Goal: Task Accomplishment & Management: Use online tool/utility

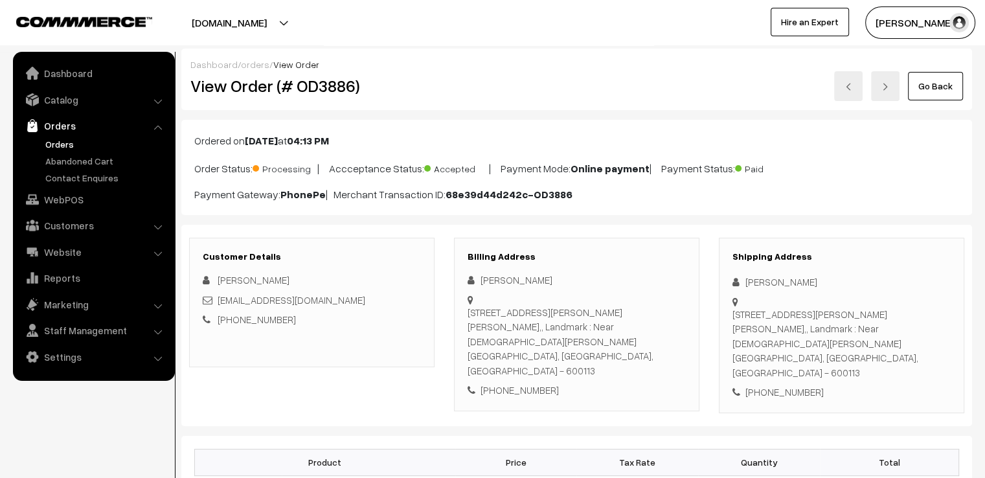
click at [923, 79] on link "Go Back" at bounding box center [935, 86] width 55 height 29
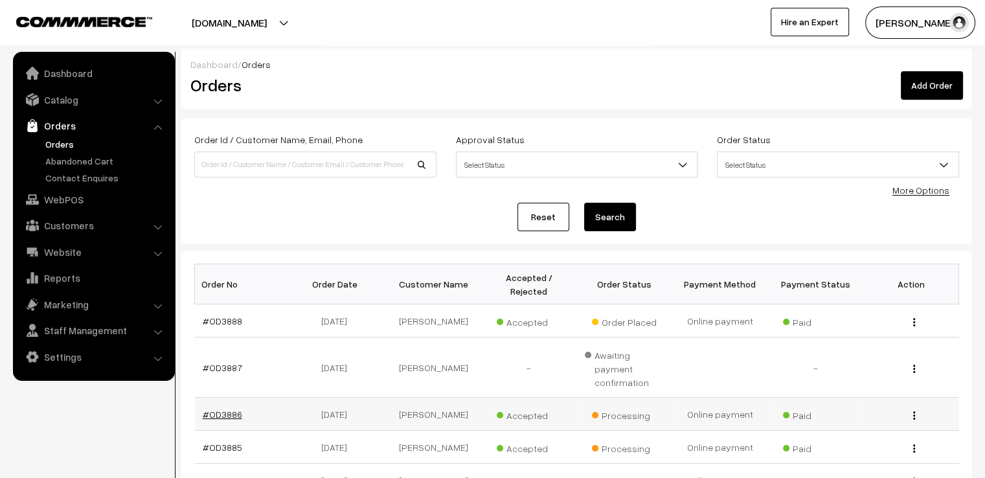
click at [227, 409] on link "#OD3886" at bounding box center [223, 414] width 40 height 11
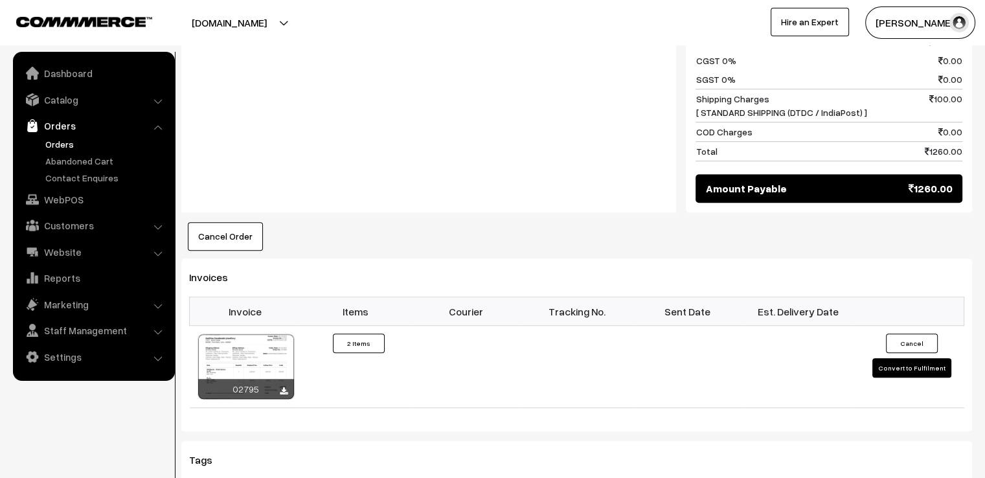
scroll to position [788, 0]
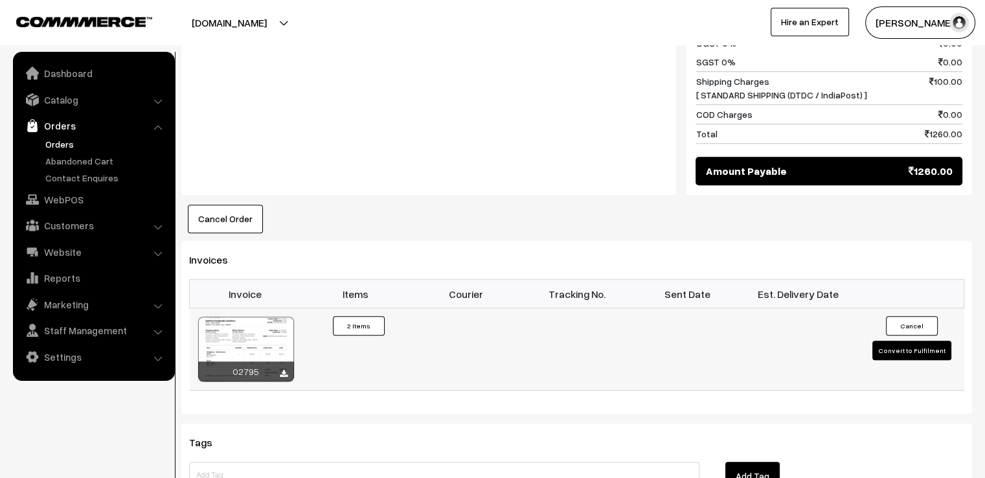
click at [908, 341] on button "Convert to Fulfilment" at bounding box center [912, 350] width 79 height 19
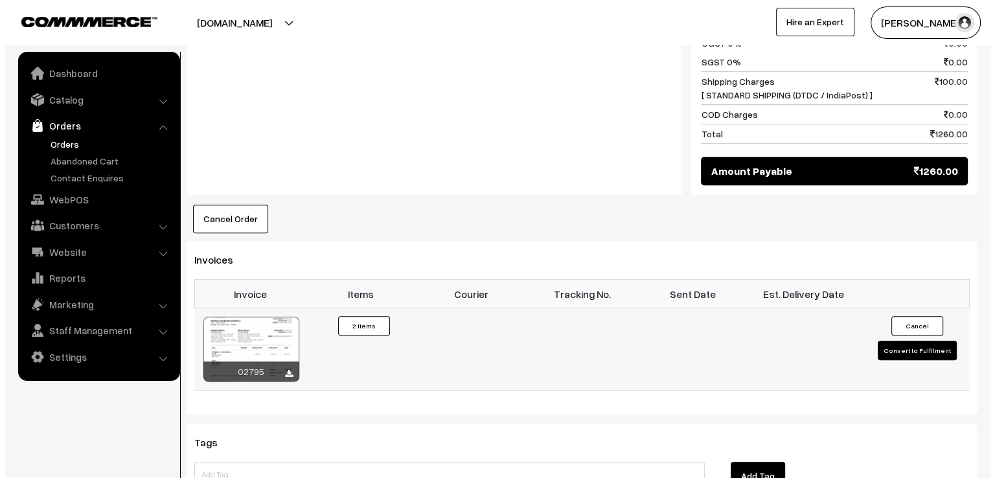
scroll to position [791, 0]
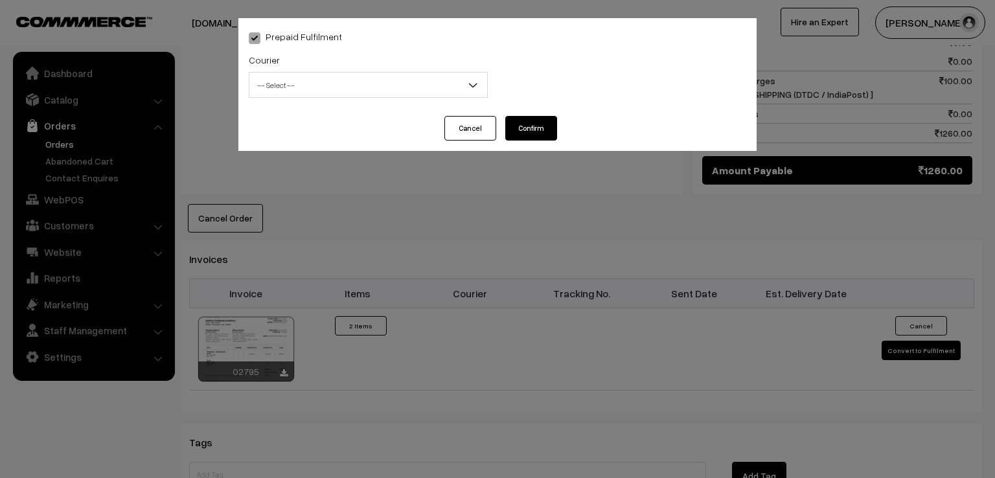
click at [382, 82] on span "-- Select --" at bounding box center [368, 85] width 238 height 23
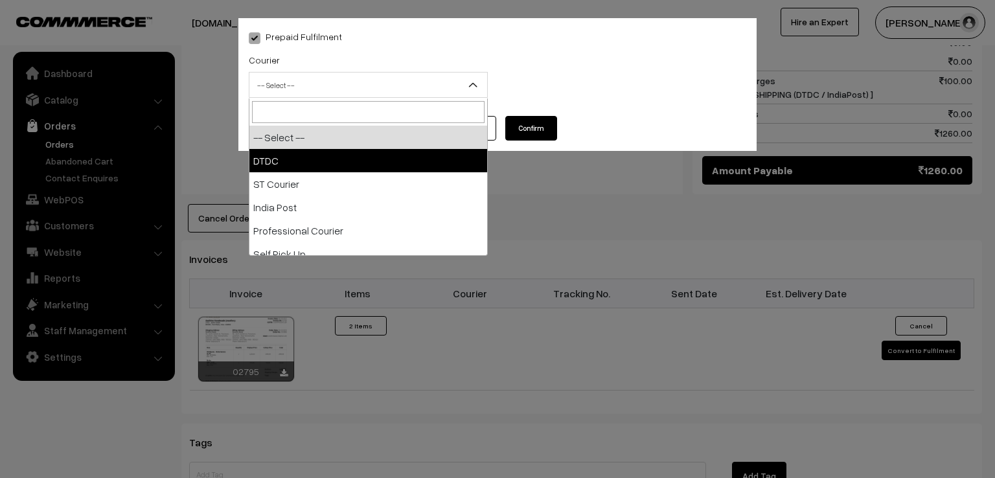
select select "1"
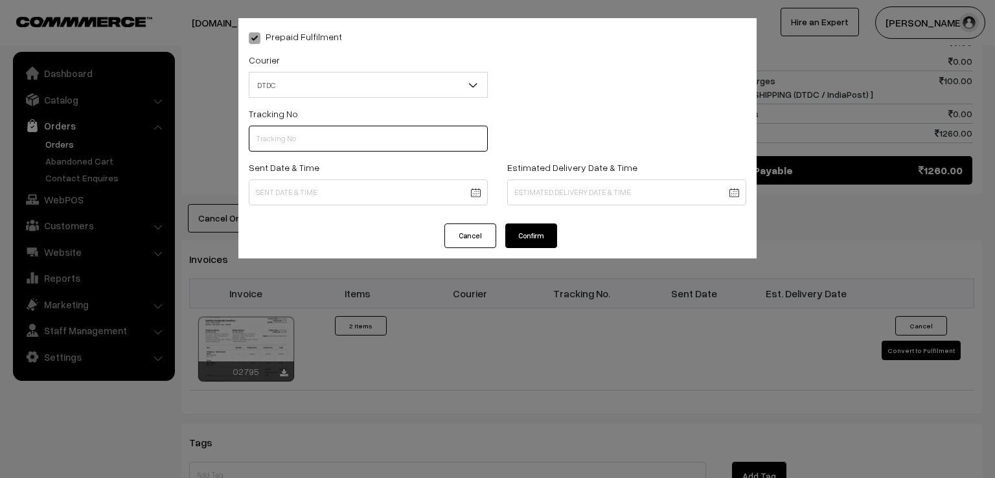
click at [320, 148] on input "text" at bounding box center [368, 139] width 239 height 26
type input "D1007841787"
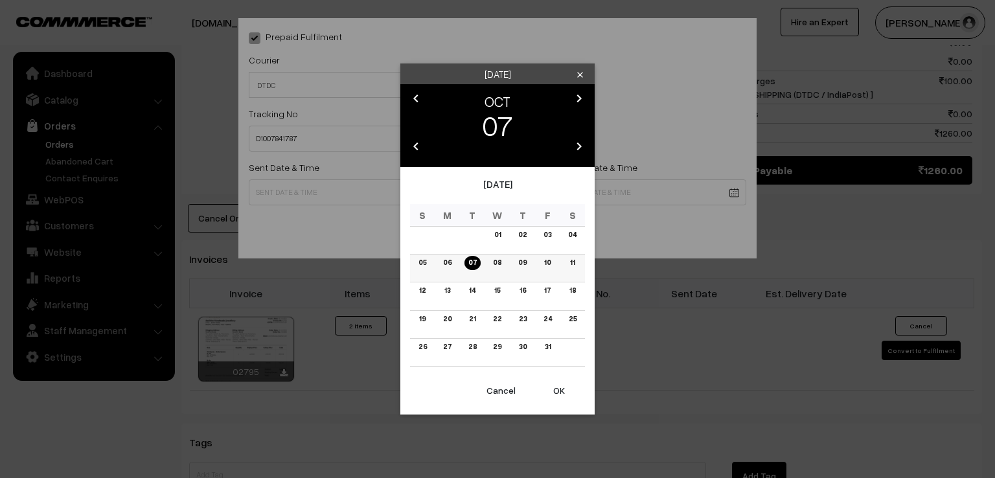
click at [445, 259] on link "06" at bounding box center [447, 263] width 16 height 14
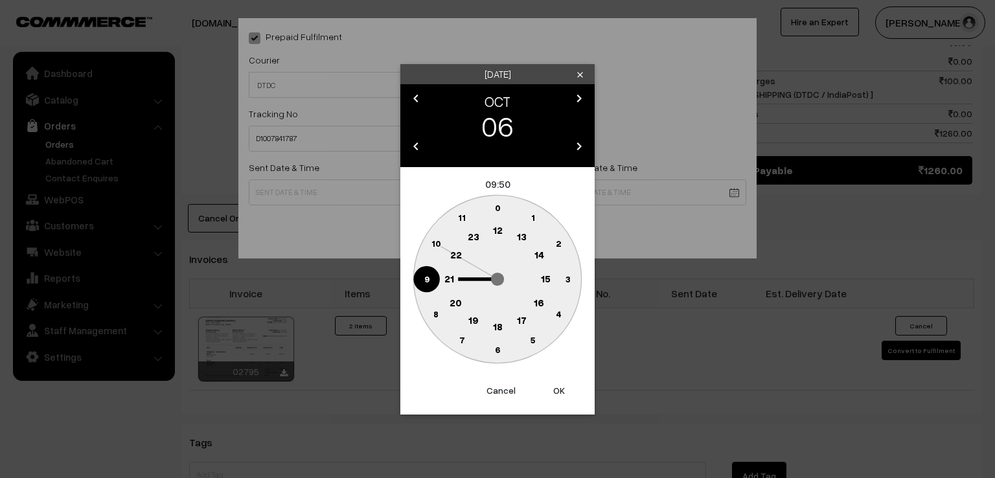
click at [423, 283] on circle at bounding box center [426, 279] width 27 height 27
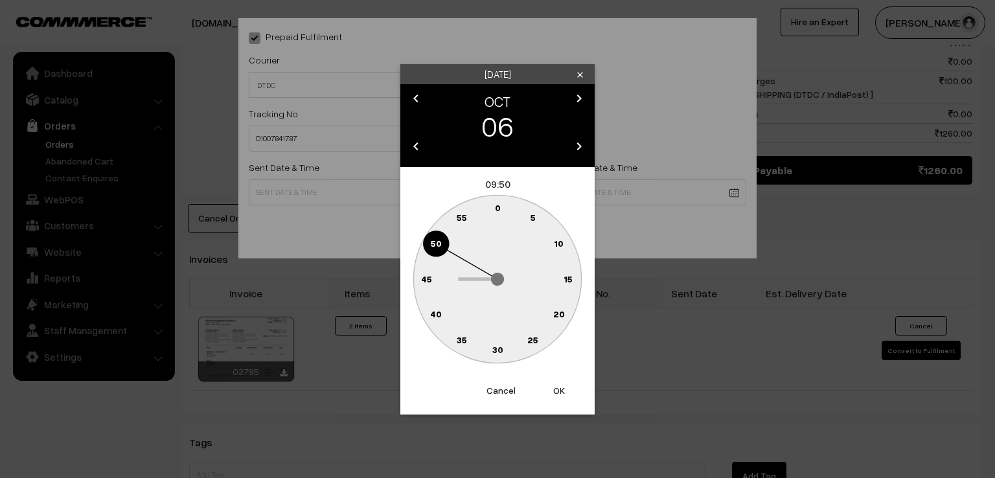
click at [495, 209] on text "0" at bounding box center [498, 207] width 6 height 11
type input "06-10-2025 09:00"
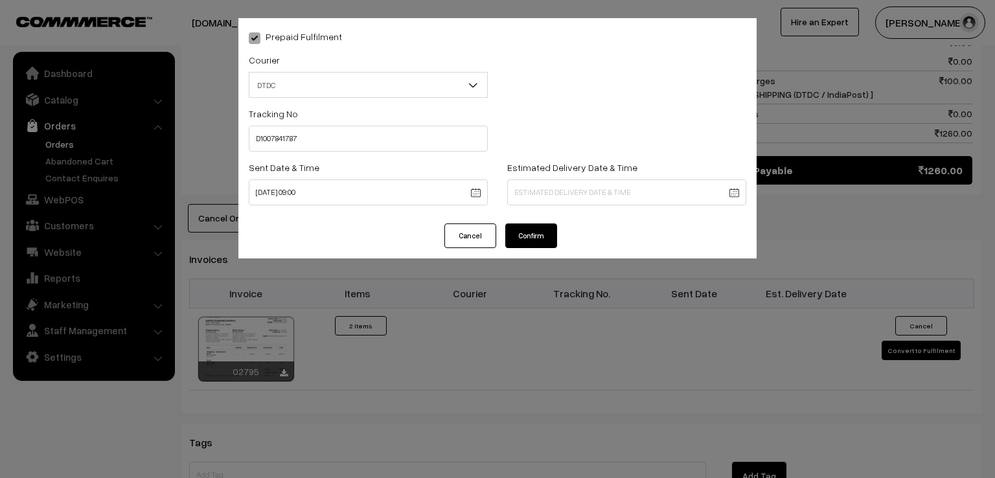
click at [523, 233] on button "Confirm" at bounding box center [531, 236] width 52 height 25
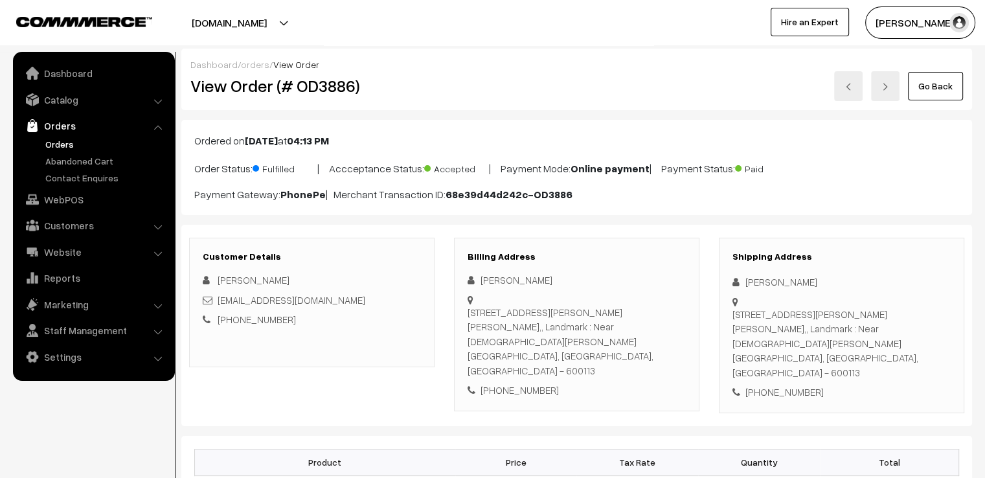
click at [946, 92] on link "Go Back" at bounding box center [935, 86] width 55 height 29
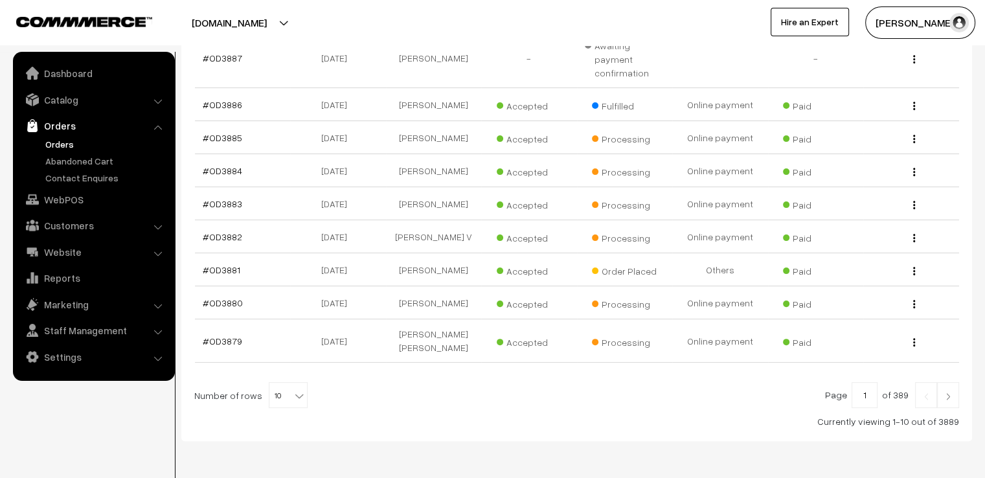
scroll to position [311, 0]
click at [270, 382] on span "10" at bounding box center [289, 395] width 38 height 26
select select "100"
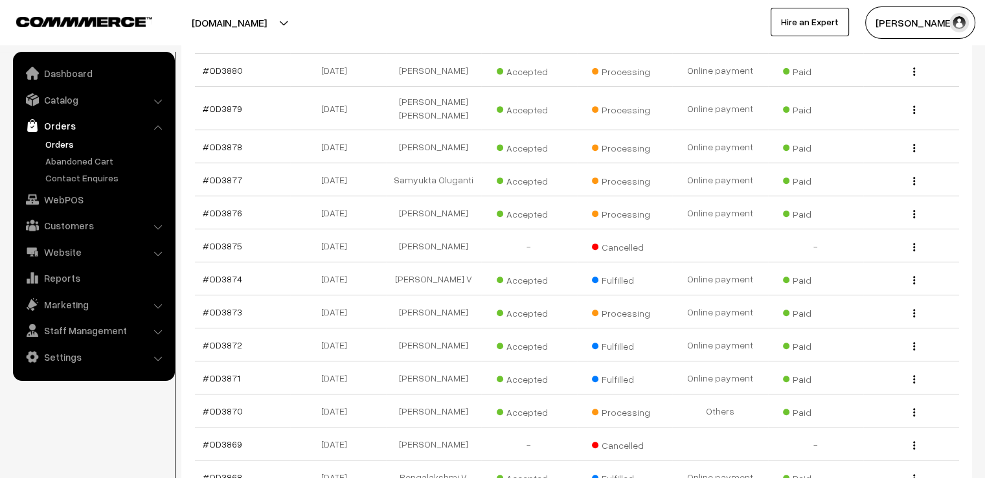
scroll to position [544, 0]
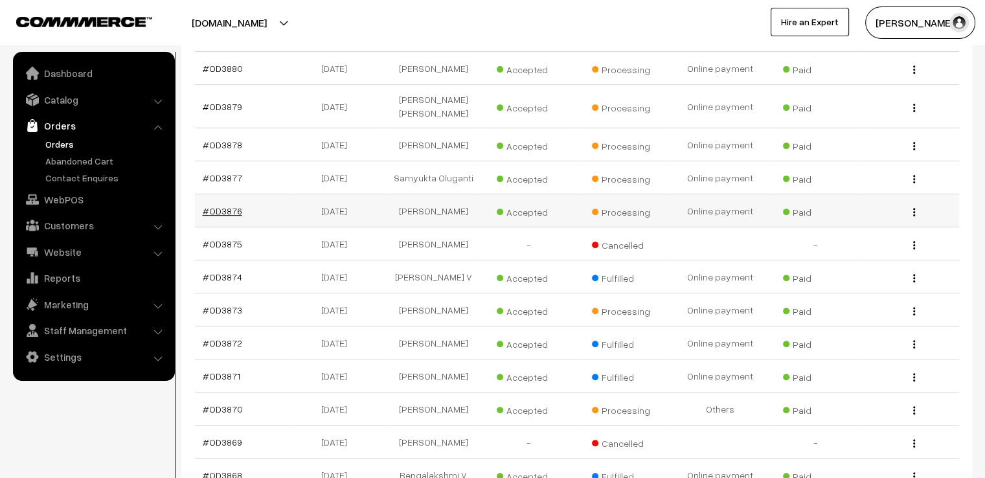
click at [220, 205] on link "#OD3876" at bounding box center [223, 210] width 40 height 11
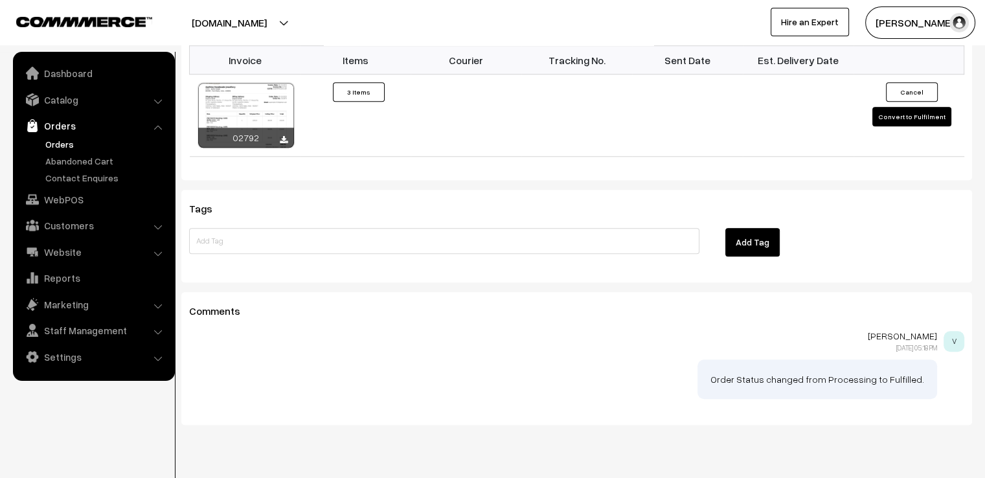
scroll to position [1088, 0]
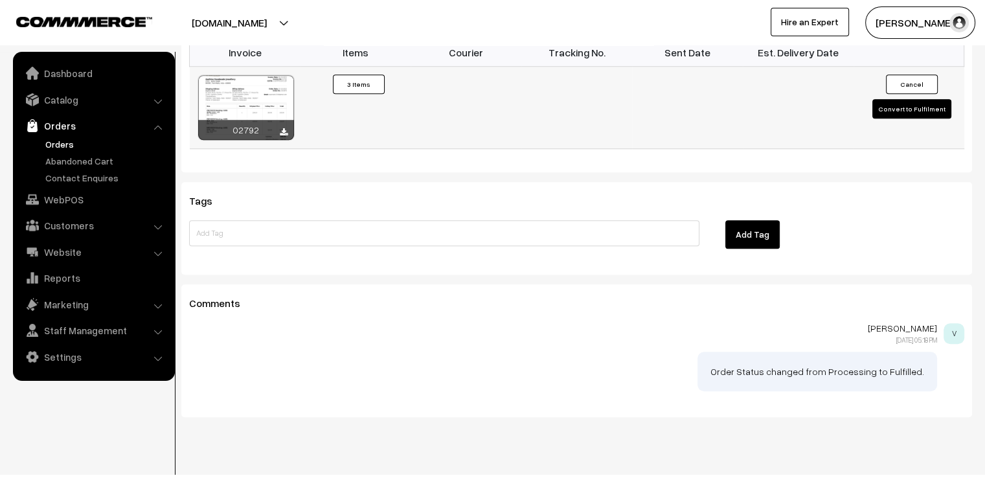
click at [885, 109] on button "Convert to Fulfilment" at bounding box center [912, 108] width 79 height 19
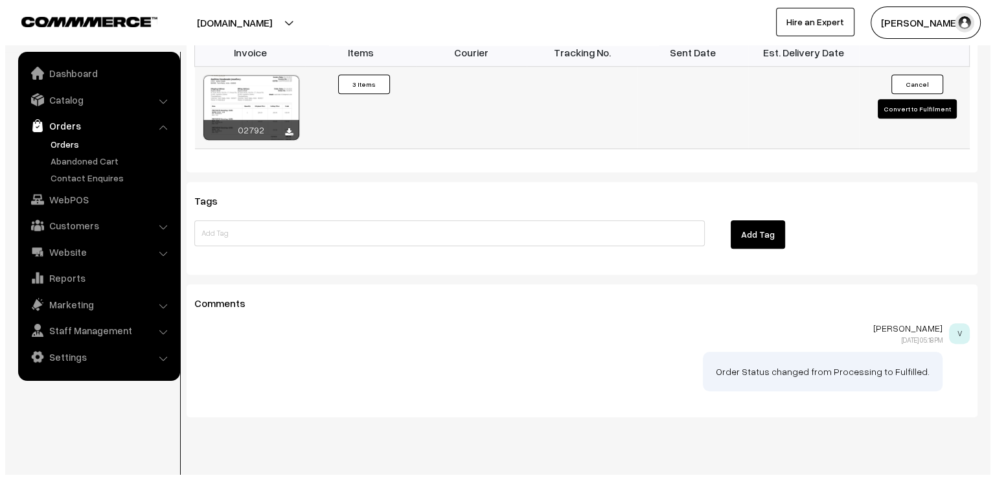
scroll to position [1092, 0]
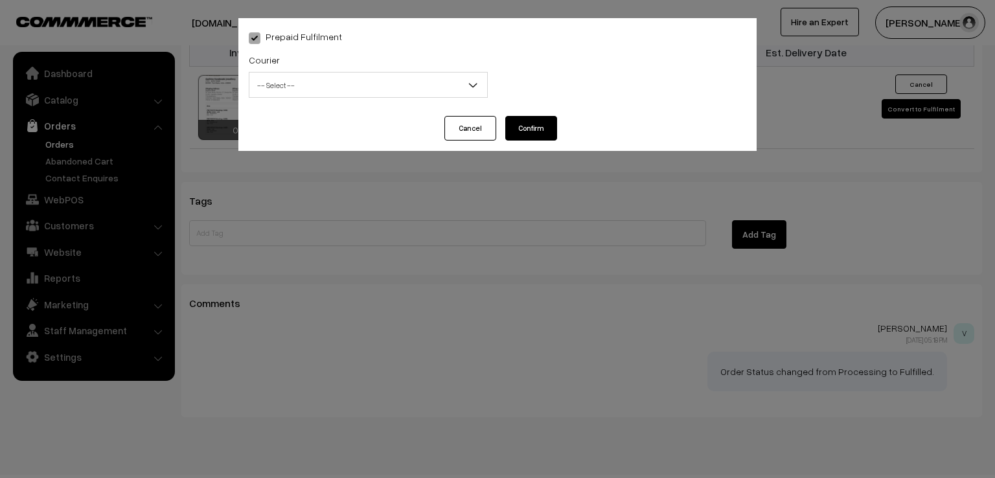
click at [310, 84] on span "-- Select --" at bounding box center [368, 85] width 238 height 23
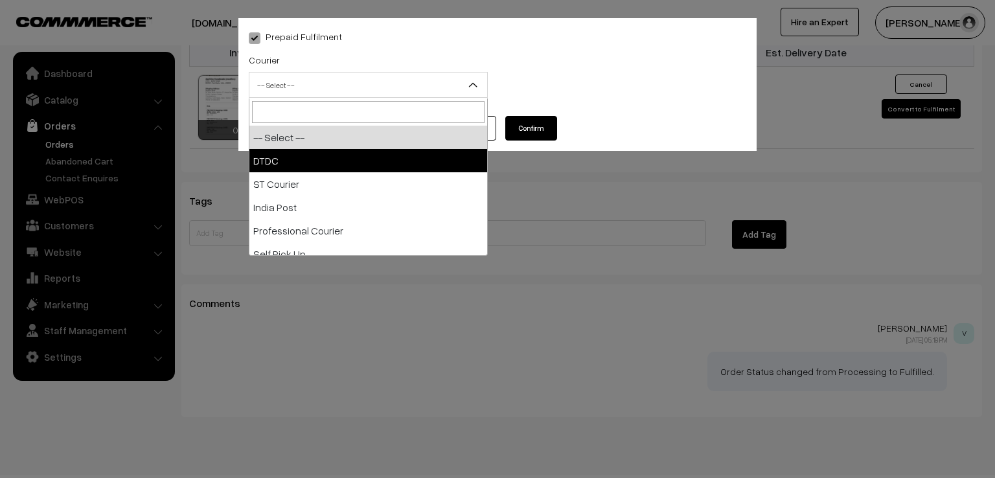
select select "1"
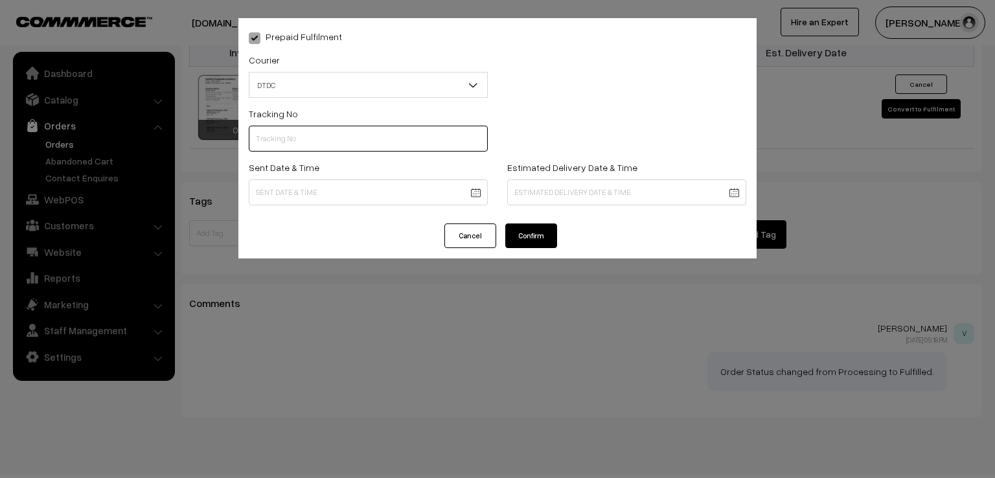
click at [295, 141] on input "text" at bounding box center [368, 139] width 239 height 26
type input "D1007841789"
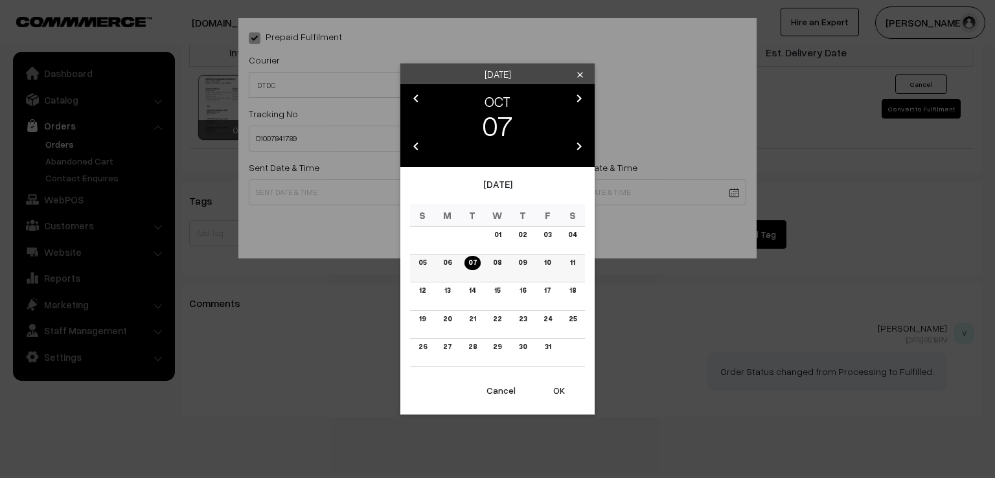
click at [446, 257] on link "06" at bounding box center [447, 263] width 16 height 14
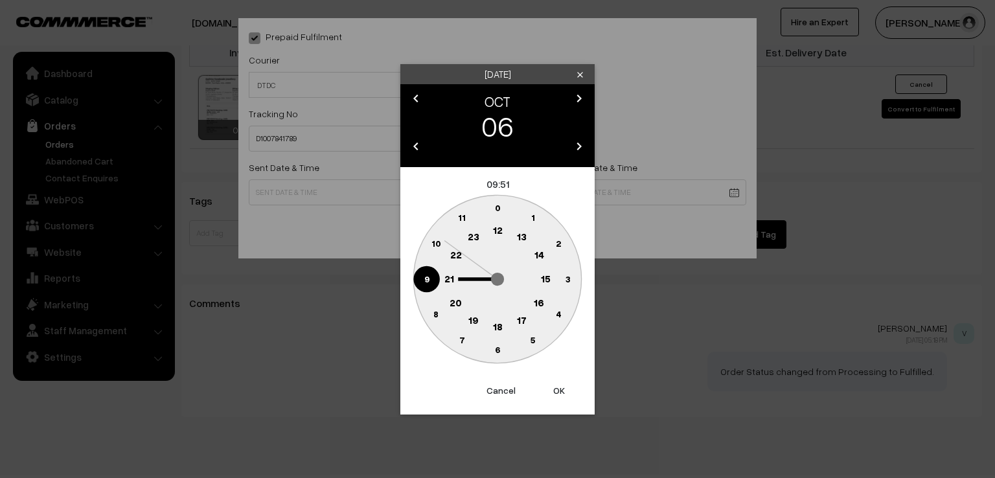
click at [421, 283] on circle at bounding box center [426, 279] width 27 height 27
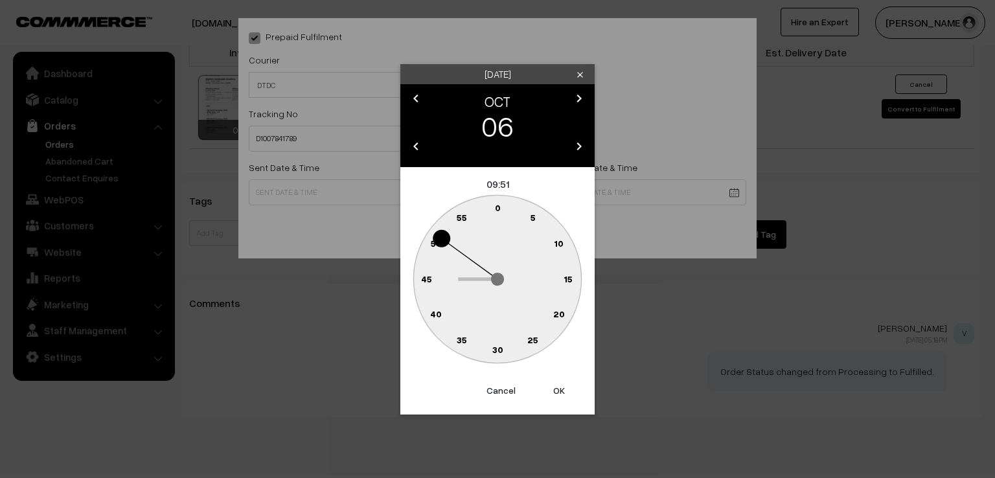
click at [498, 203] on text "0" at bounding box center [498, 207] width 6 height 11
type input "[DATE] 09:00"
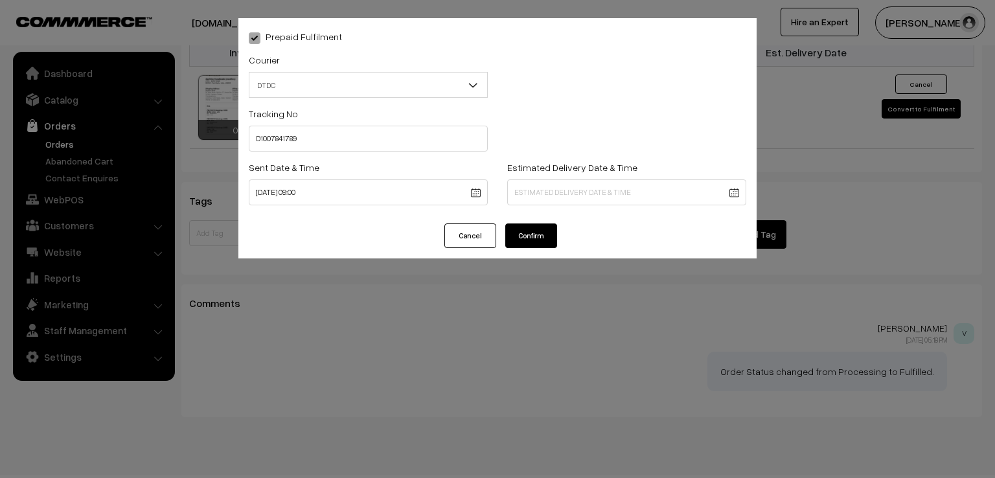
click at [524, 242] on button "Confirm" at bounding box center [531, 236] width 52 height 25
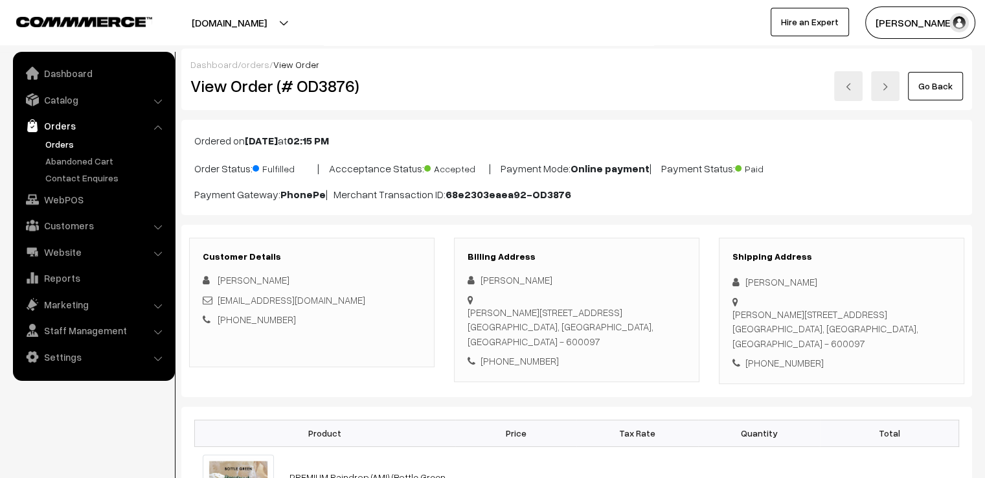
click at [949, 86] on link "Go Back" at bounding box center [935, 86] width 55 height 29
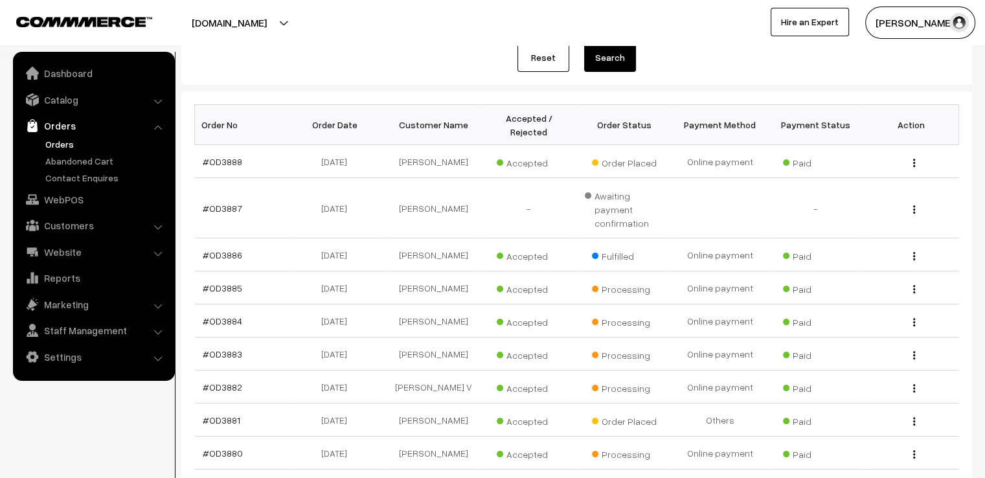
scroll to position [181, 0]
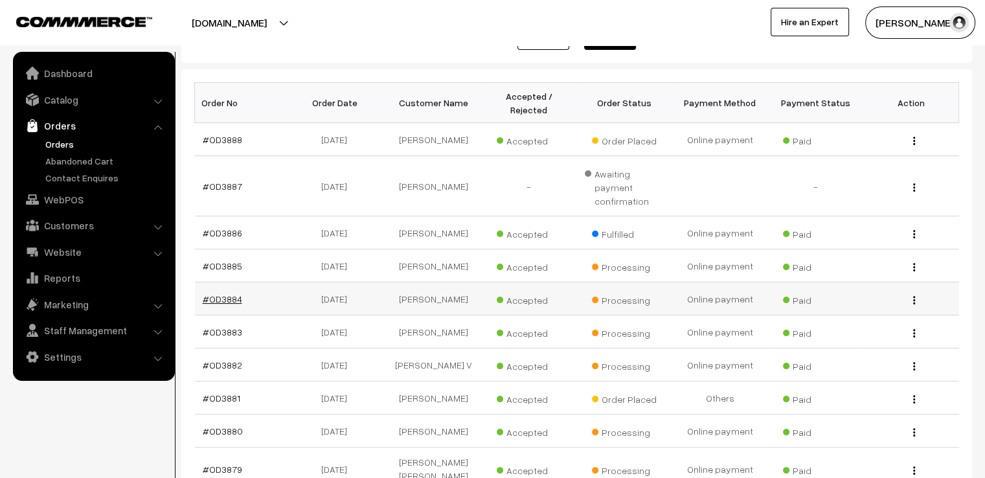
click at [220, 293] on link "#OD3884" at bounding box center [223, 298] width 40 height 11
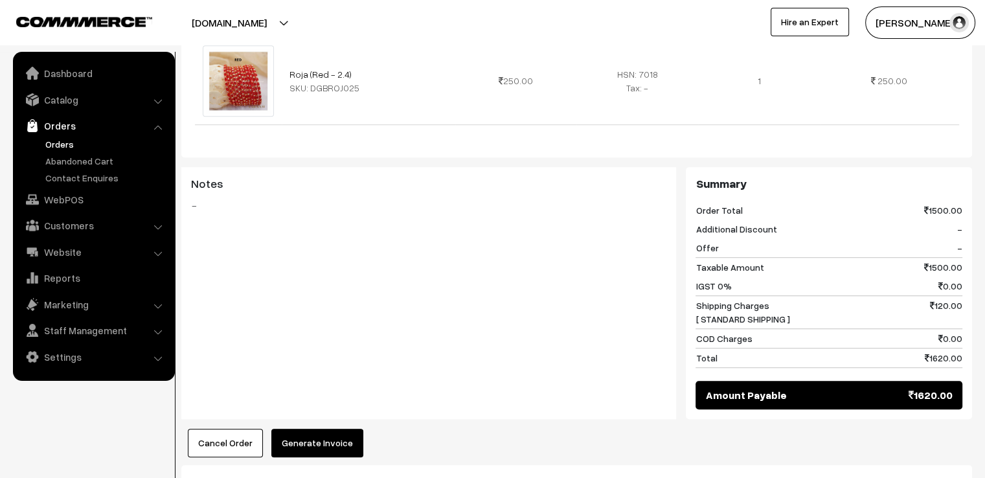
scroll to position [992, 0]
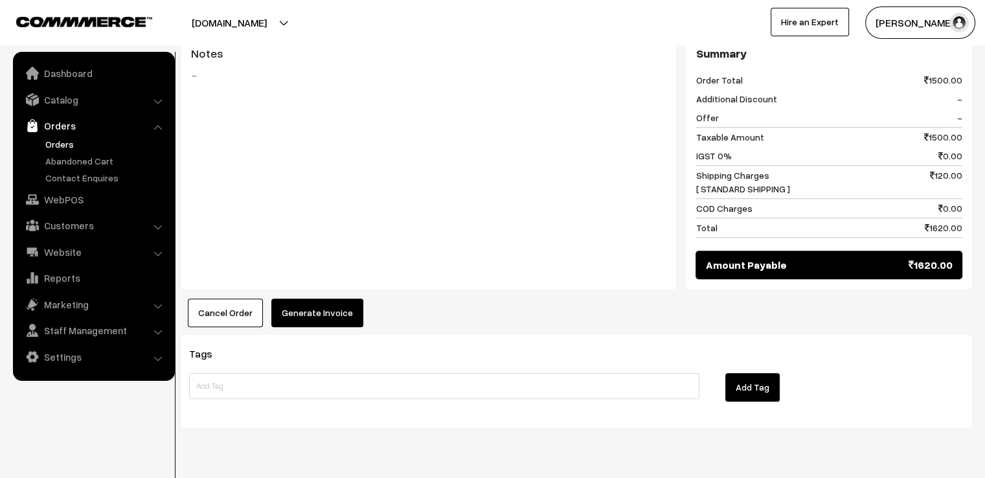
click at [314, 299] on button "Generate Invoice" at bounding box center [317, 313] width 92 height 29
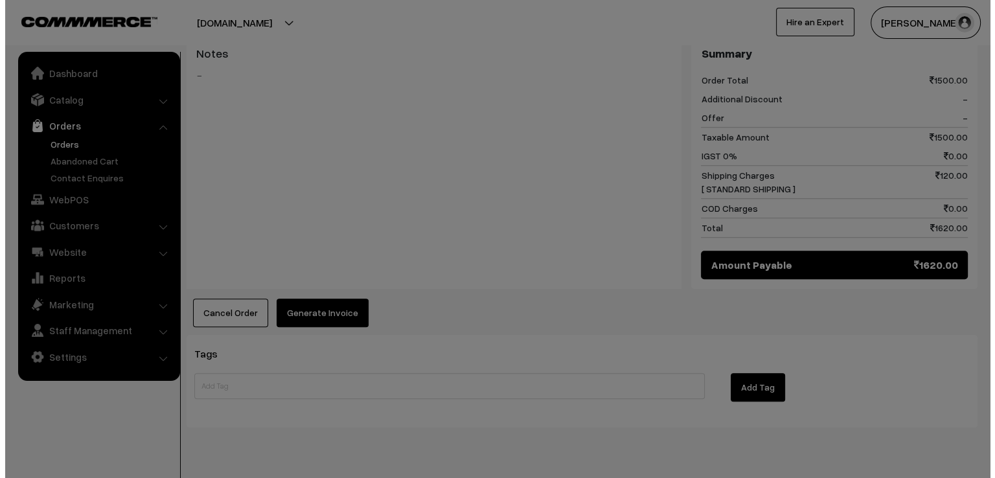
scroll to position [998, 0]
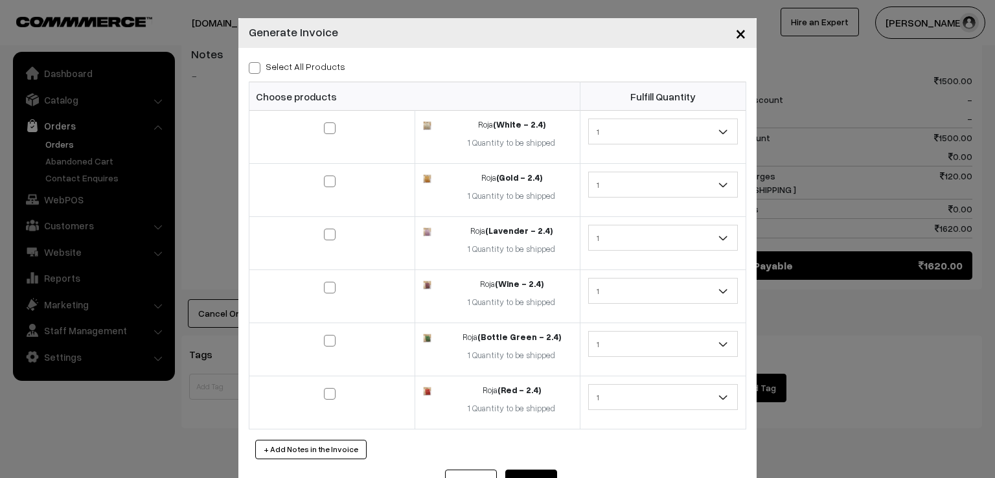
click at [254, 69] on span at bounding box center [255, 68] width 12 height 12
click at [254, 69] on input "Select All Products" at bounding box center [253, 66] width 8 height 8
checkbox input "true"
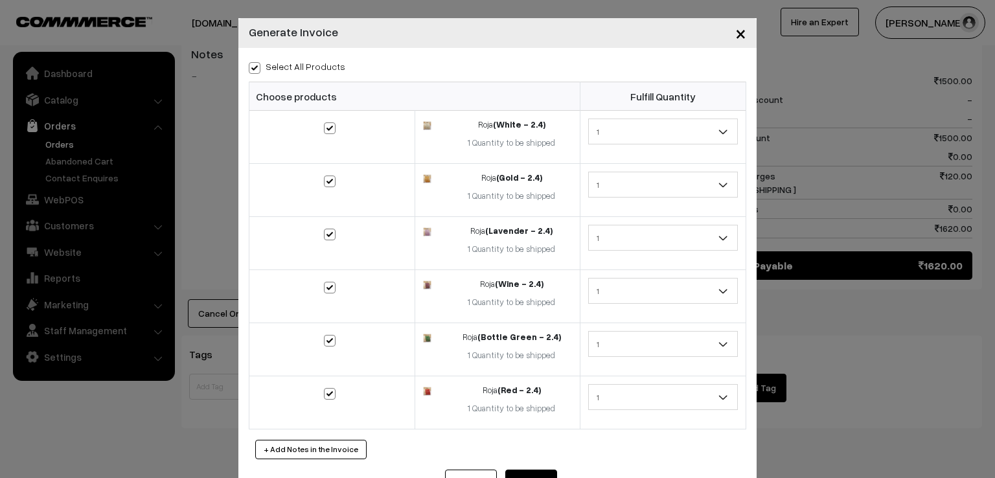
checkbox input "true"
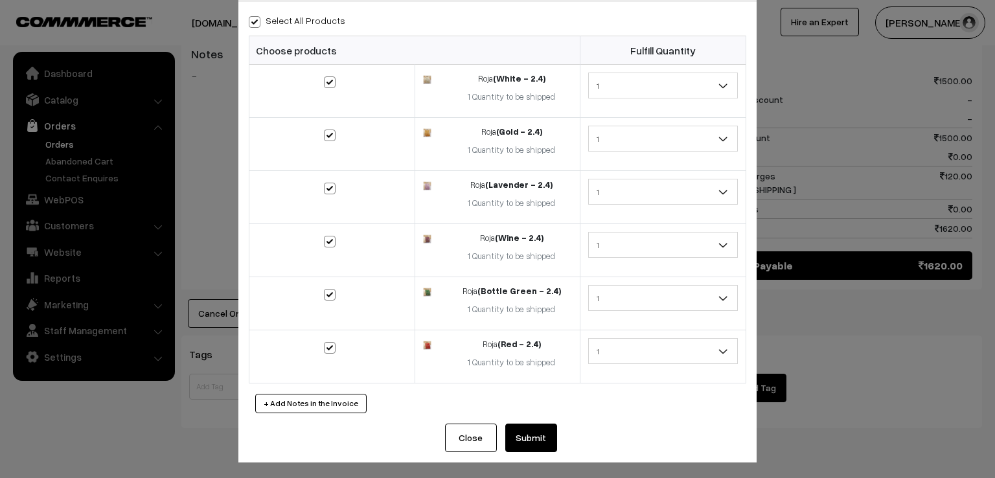
scroll to position [47, 0]
click at [534, 433] on button "Submit" at bounding box center [531, 436] width 52 height 29
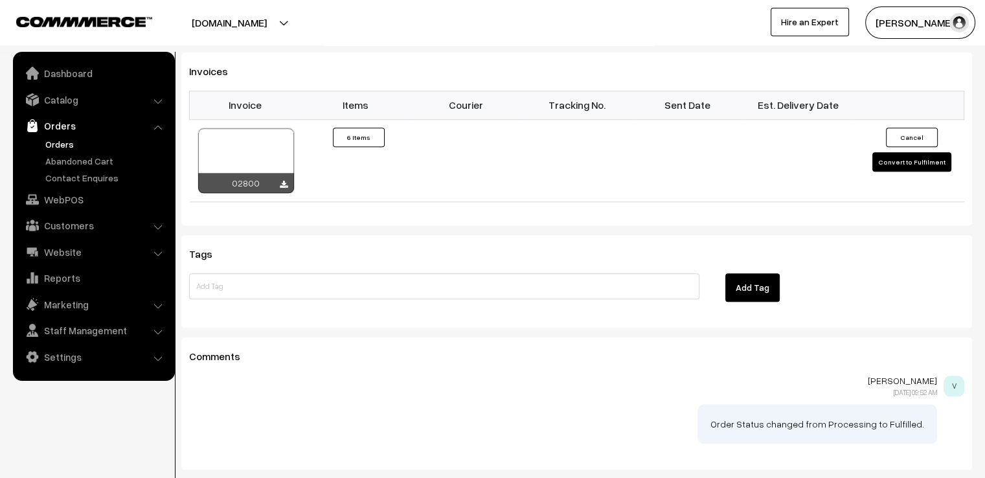
scroll to position [1276, 0]
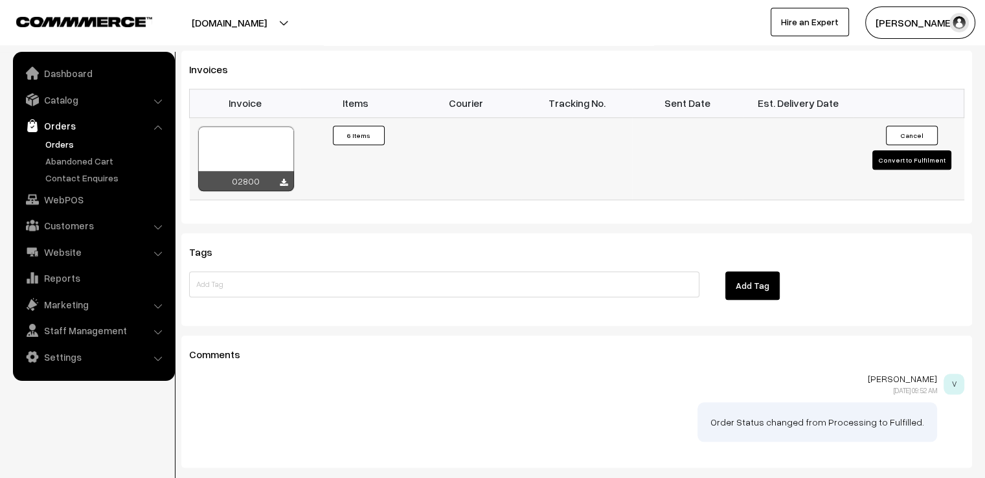
click at [916, 150] on button "Convert to Fulfilment" at bounding box center [912, 159] width 79 height 19
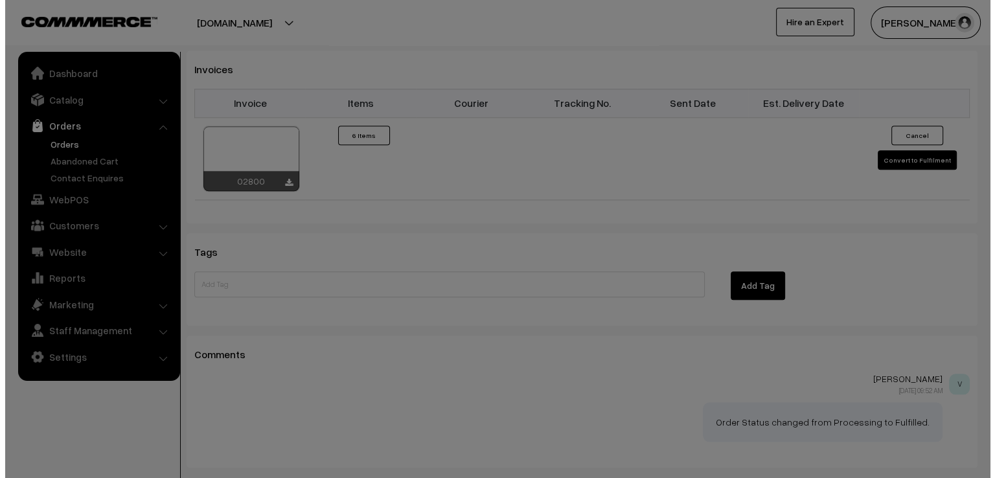
scroll to position [1283, 0]
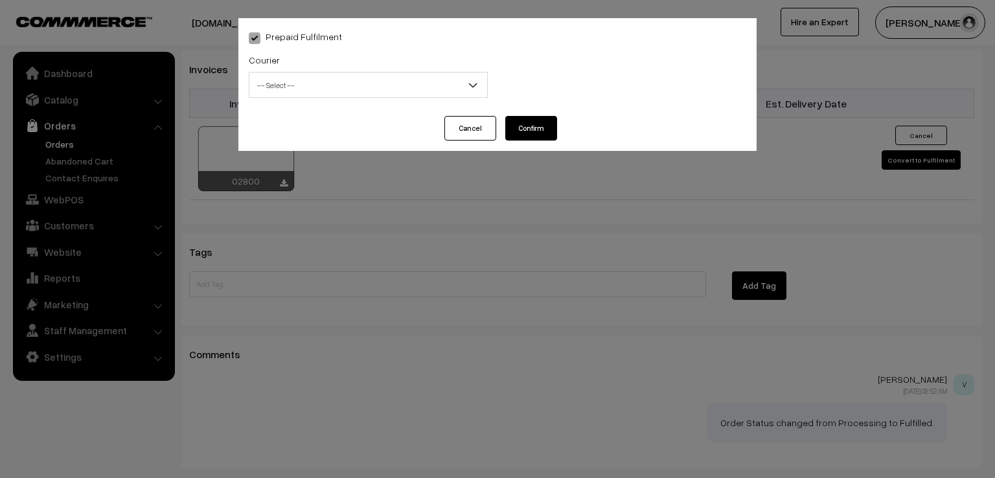
click at [373, 87] on span "-- Select --" at bounding box center [368, 85] width 238 height 23
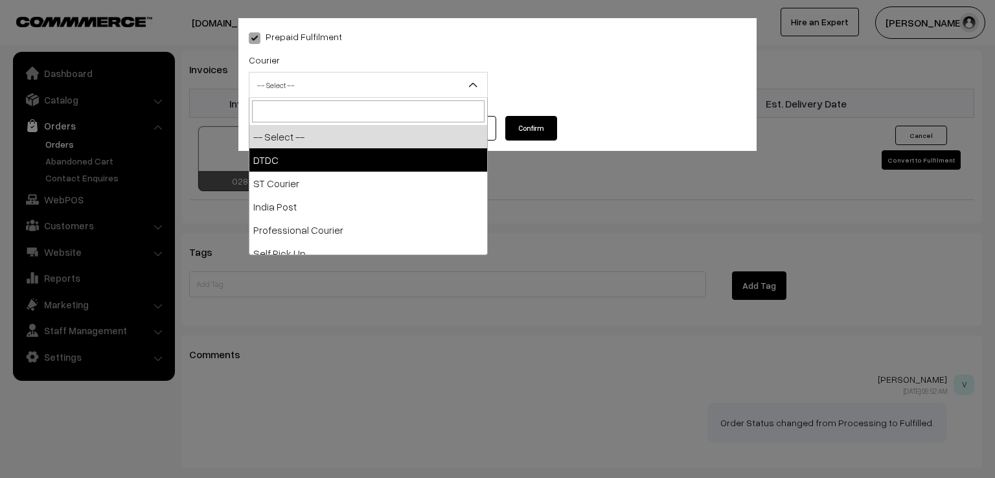
select select "1"
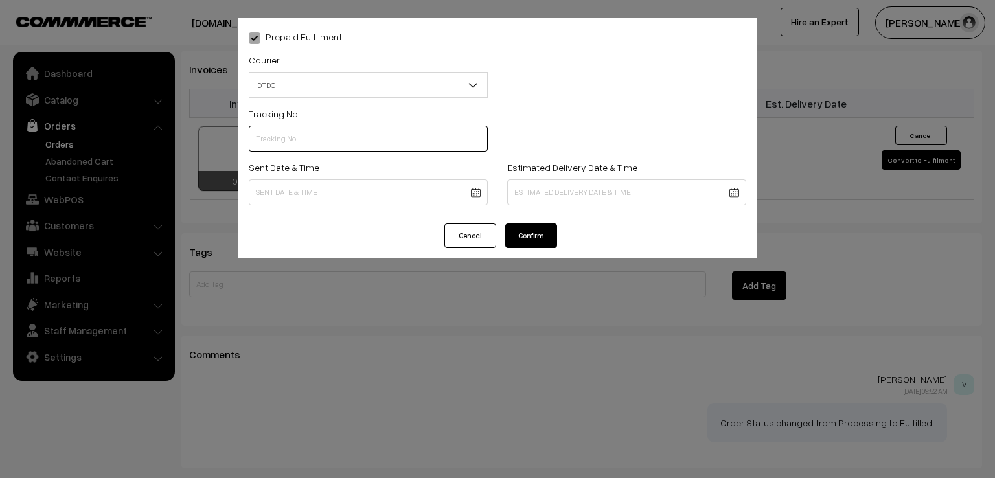
click at [310, 146] on input "text" at bounding box center [368, 139] width 239 height 26
type input "D1007841792"
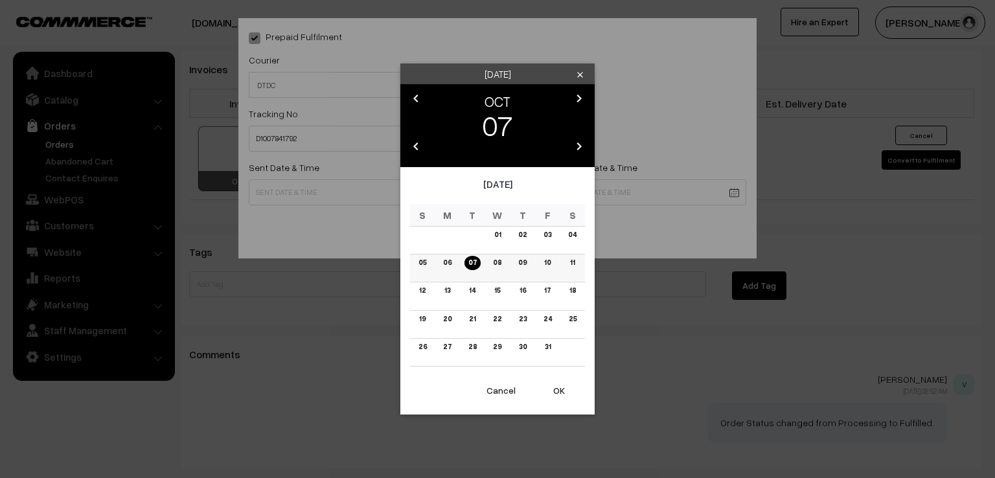
click at [447, 268] on link "06" at bounding box center [447, 263] width 16 height 14
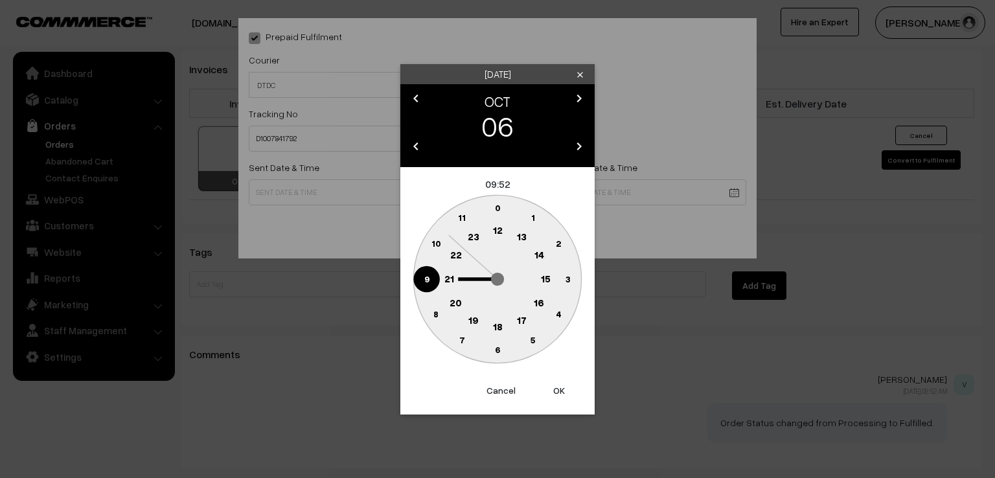
click at [420, 269] on circle at bounding box center [426, 279] width 27 height 27
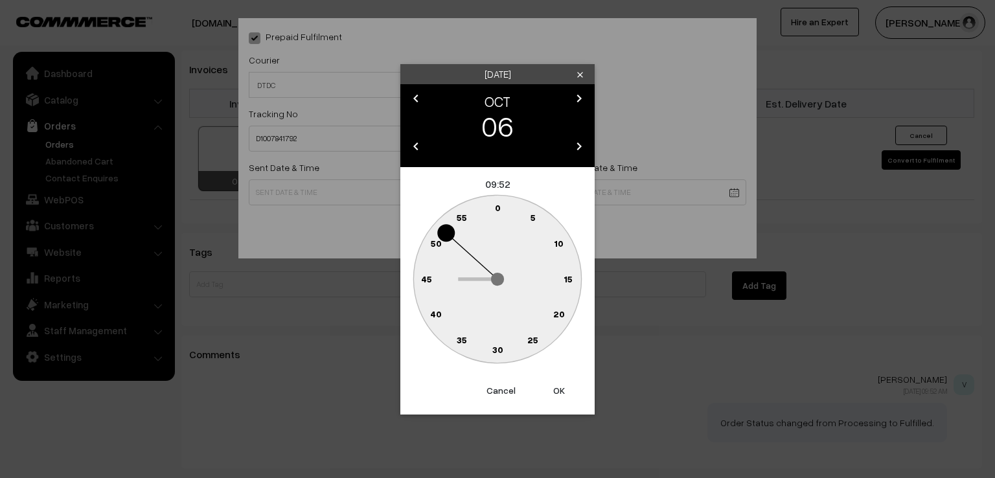
click at [500, 205] on text "0" at bounding box center [498, 207] width 6 height 11
type input "06-10-2025 09:00"
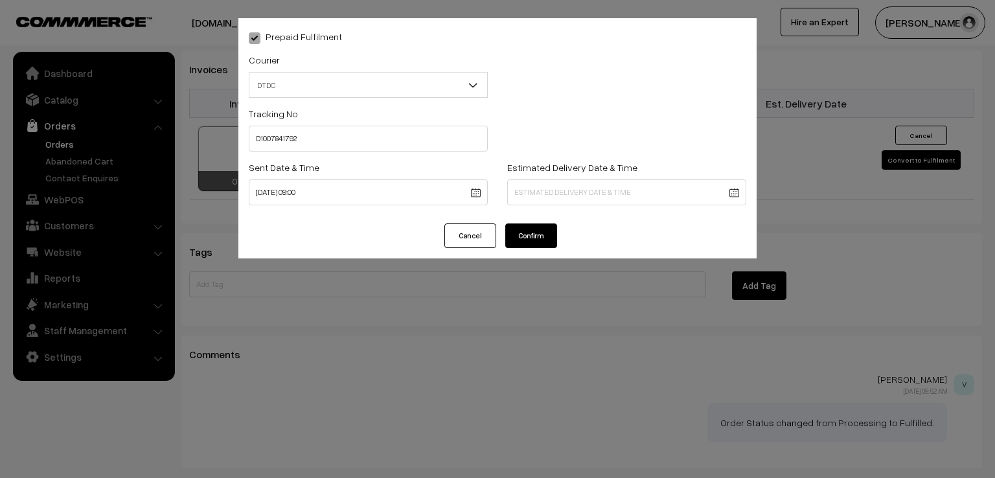
click at [527, 231] on button "Confirm" at bounding box center [531, 236] width 52 height 25
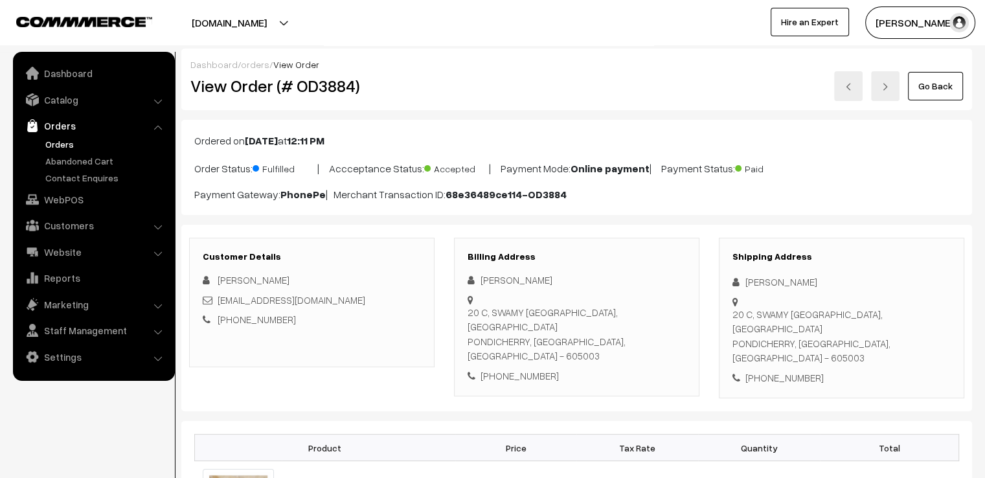
click at [943, 94] on link "Go Back" at bounding box center [935, 86] width 55 height 29
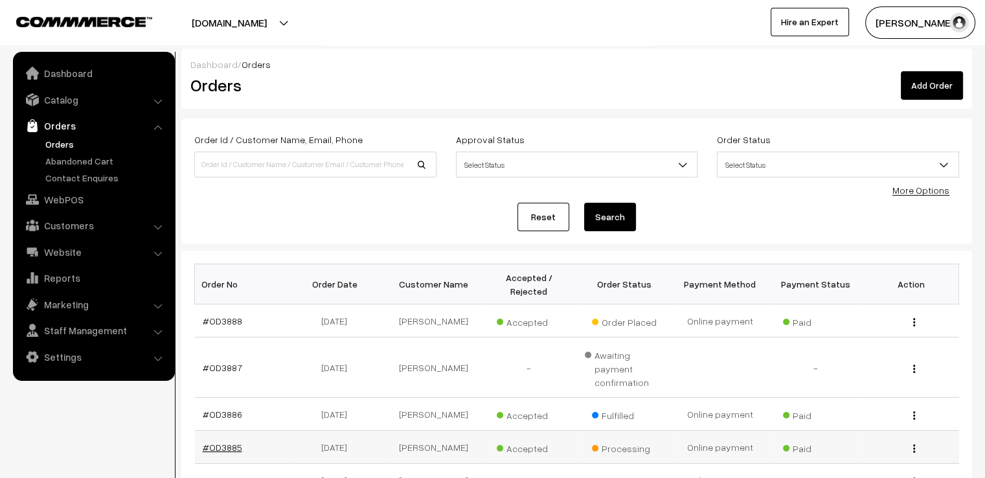
click at [226, 442] on link "#OD3885" at bounding box center [223, 447] width 40 height 11
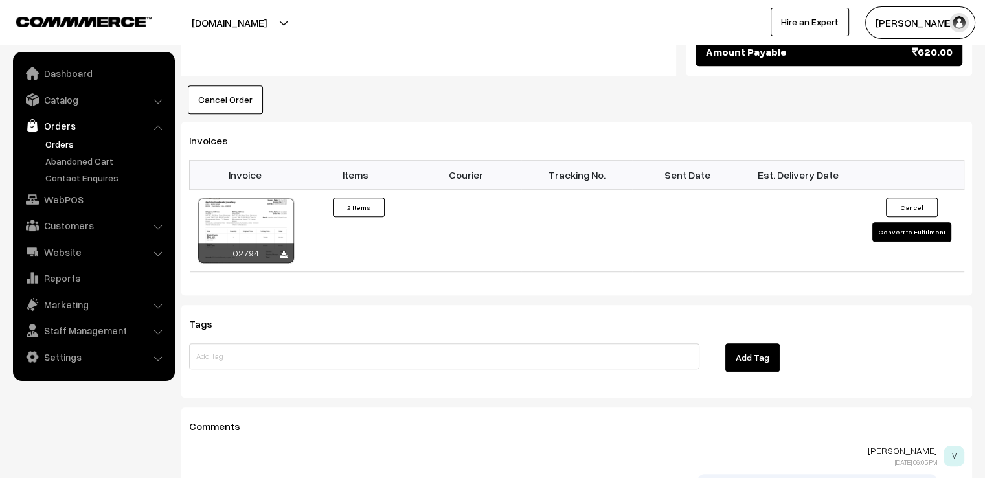
scroll to position [881, 0]
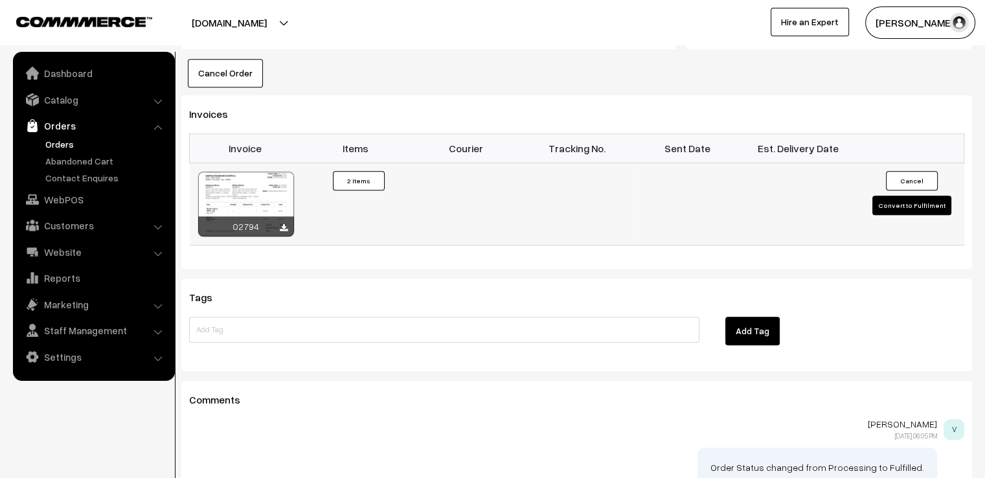
click at [930, 200] on button "Convert to Fulfilment" at bounding box center [912, 205] width 79 height 19
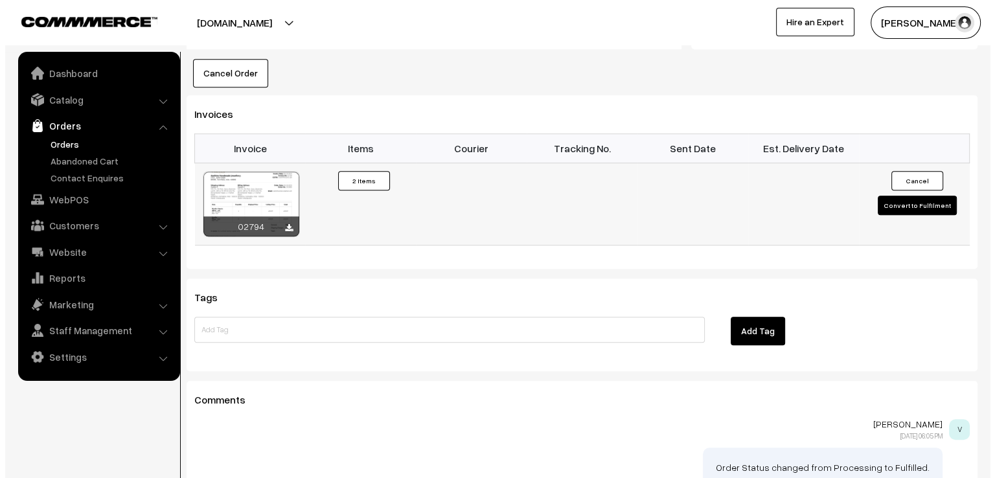
scroll to position [869, 0]
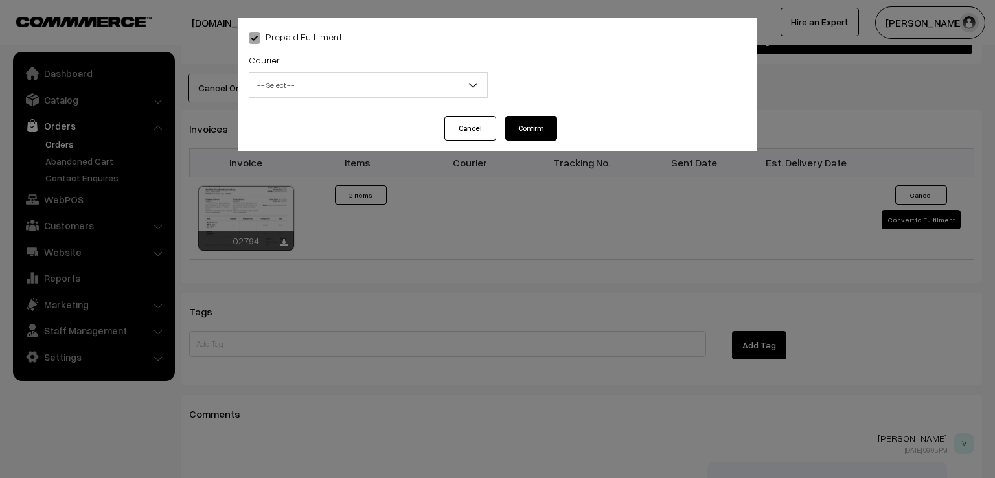
click at [350, 90] on span "-- Select --" at bounding box center [368, 85] width 238 height 23
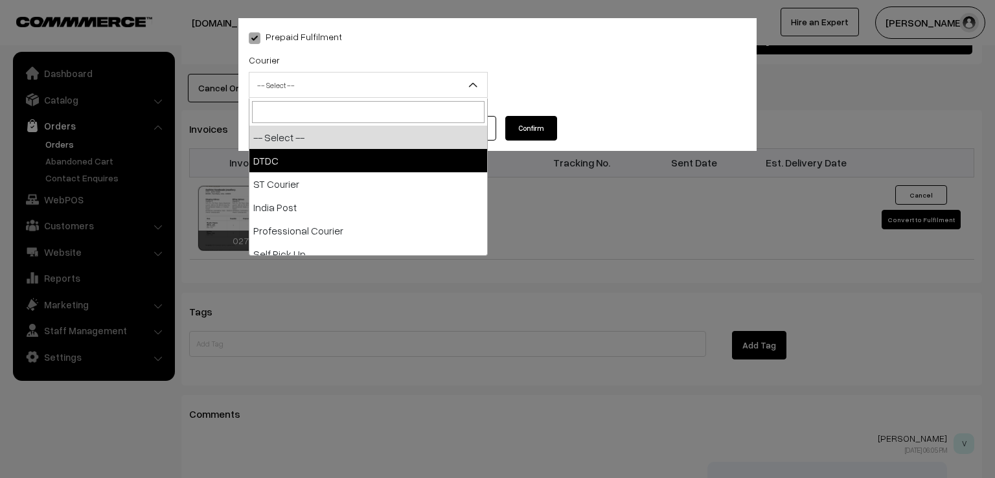
select select "1"
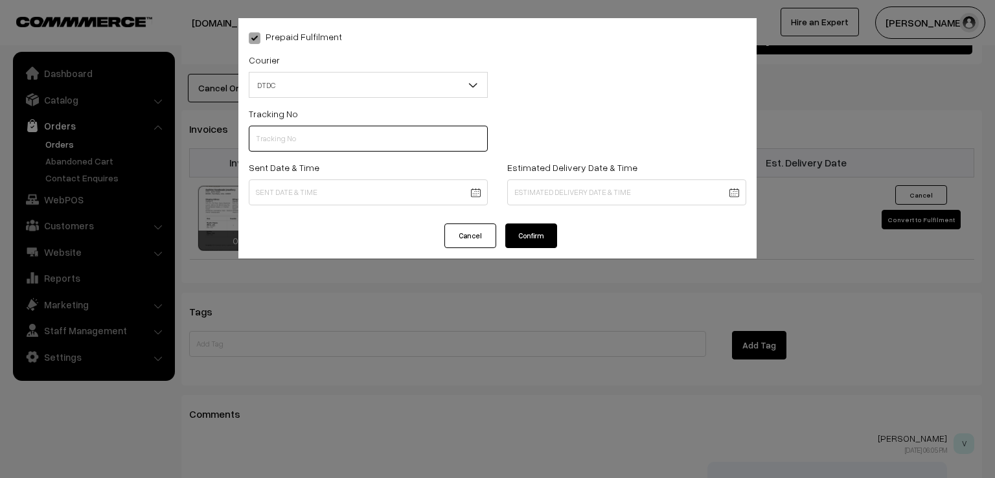
click at [303, 151] on input "text" at bounding box center [368, 139] width 239 height 26
type input "7D116413232"
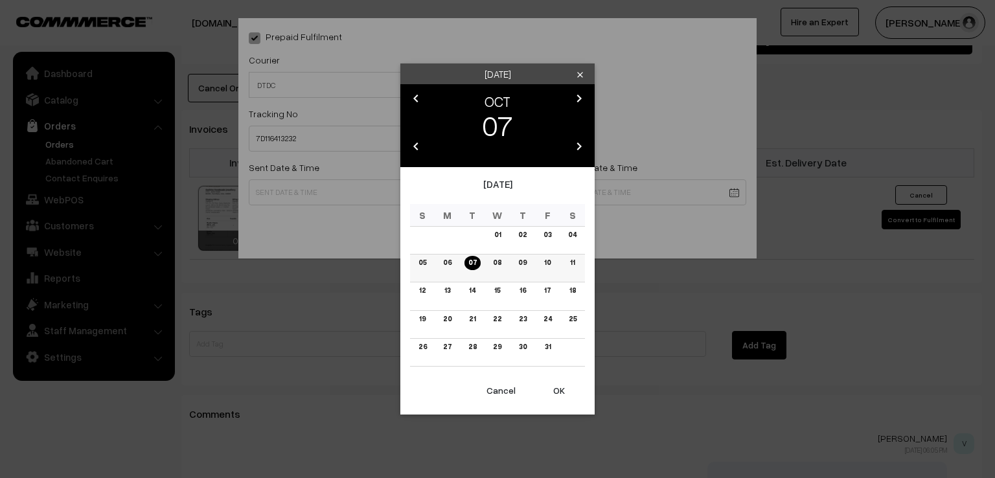
click at [448, 270] on td "06" at bounding box center [447, 269] width 25 height 28
click at [449, 259] on link "06" at bounding box center [447, 263] width 16 height 14
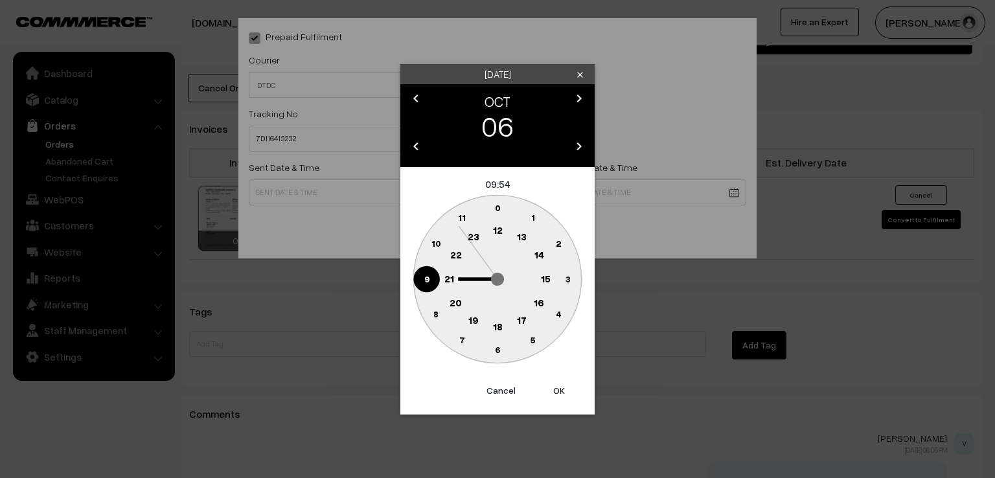
click at [420, 271] on circle at bounding box center [426, 279] width 27 height 27
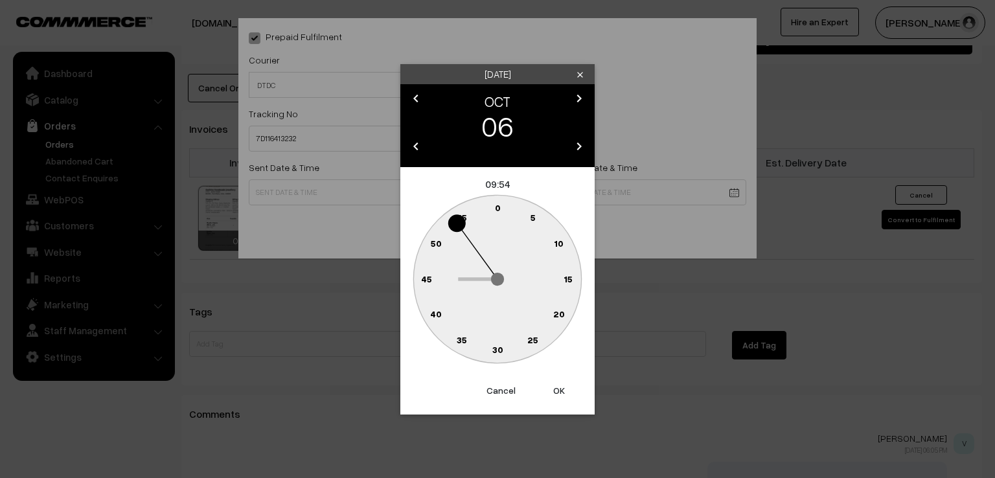
click at [496, 206] on text "0" at bounding box center [498, 207] width 6 height 11
type input "06-10-2025 09:00"
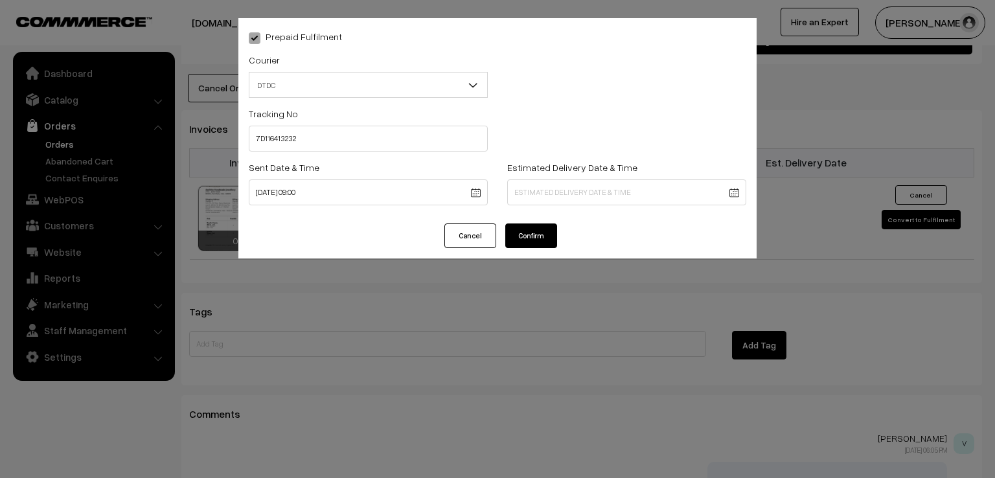
click at [519, 233] on button "Confirm" at bounding box center [531, 236] width 52 height 25
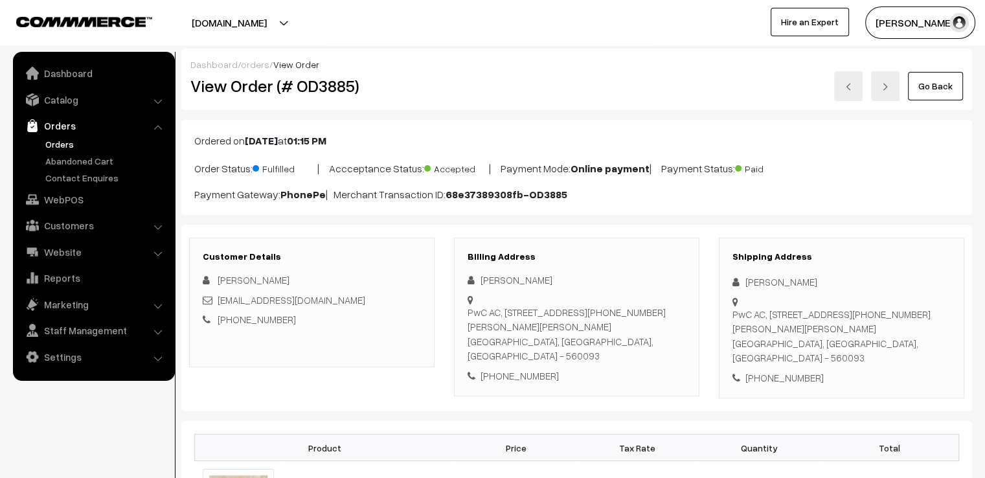
click at [934, 87] on link "Go Back" at bounding box center [935, 86] width 55 height 29
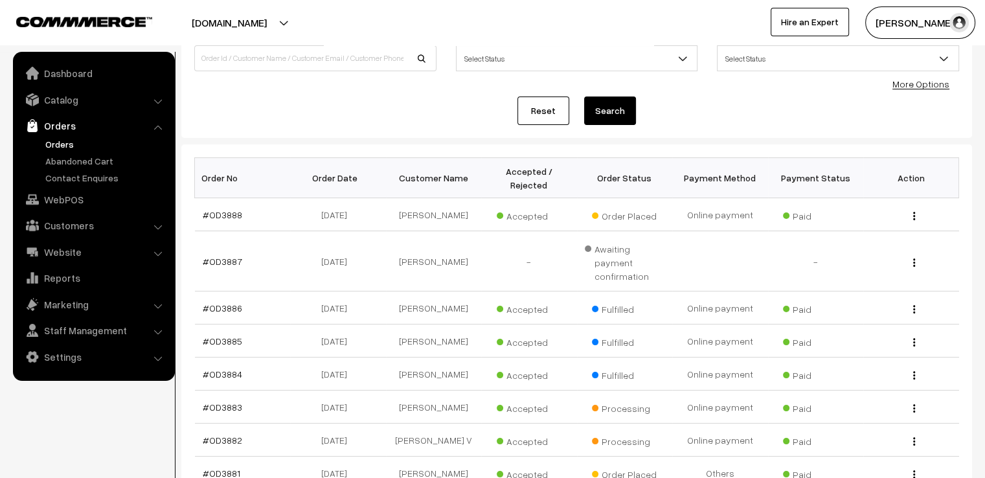
scroll to position [130, 0]
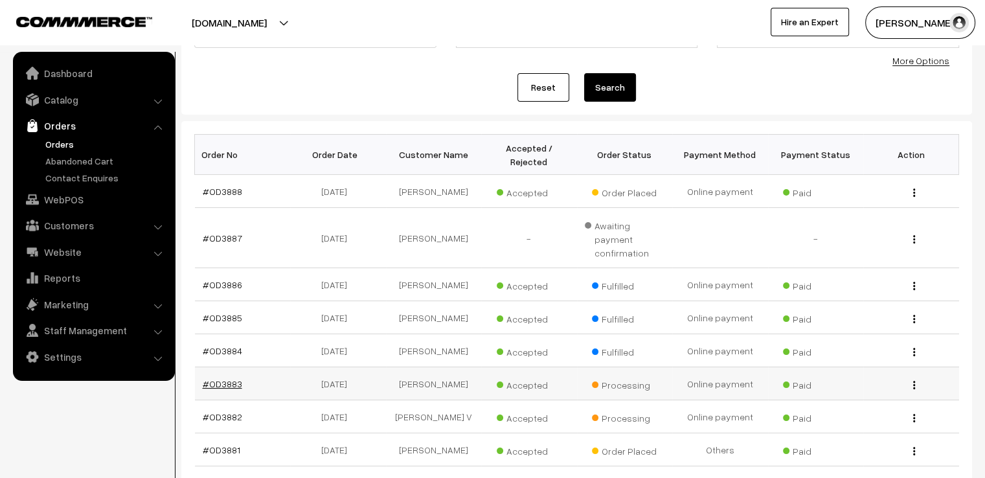
click at [235, 378] on link "#OD3883" at bounding box center [223, 383] width 40 height 11
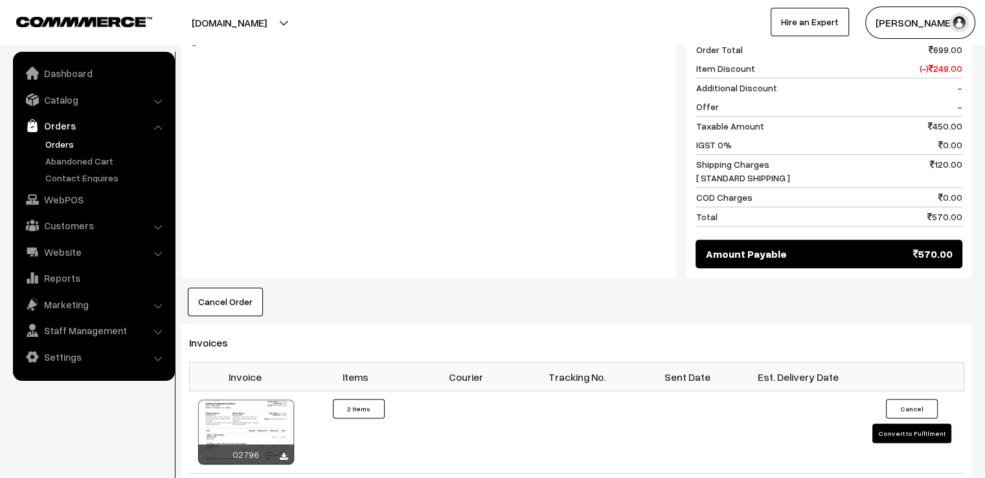
scroll to position [713, 0]
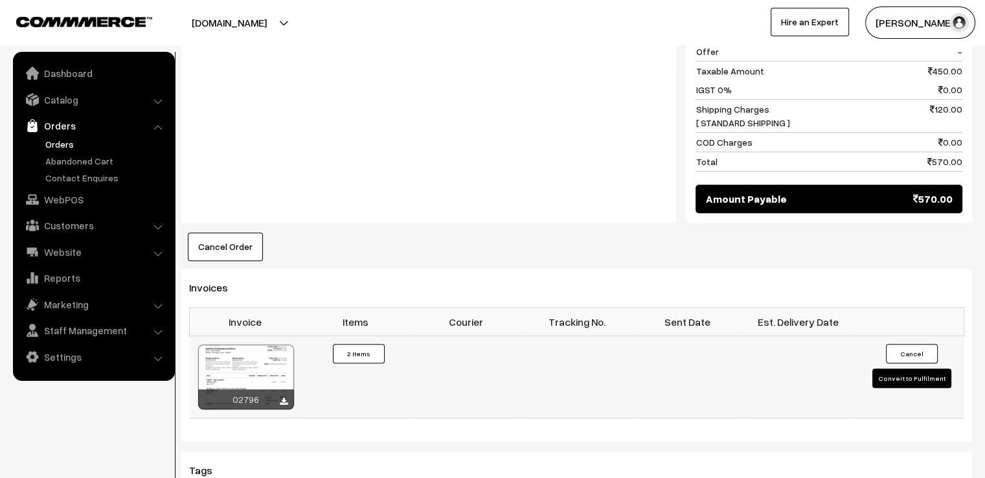
click at [897, 380] on button "Convert to Fulfilment" at bounding box center [912, 378] width 79 height 19
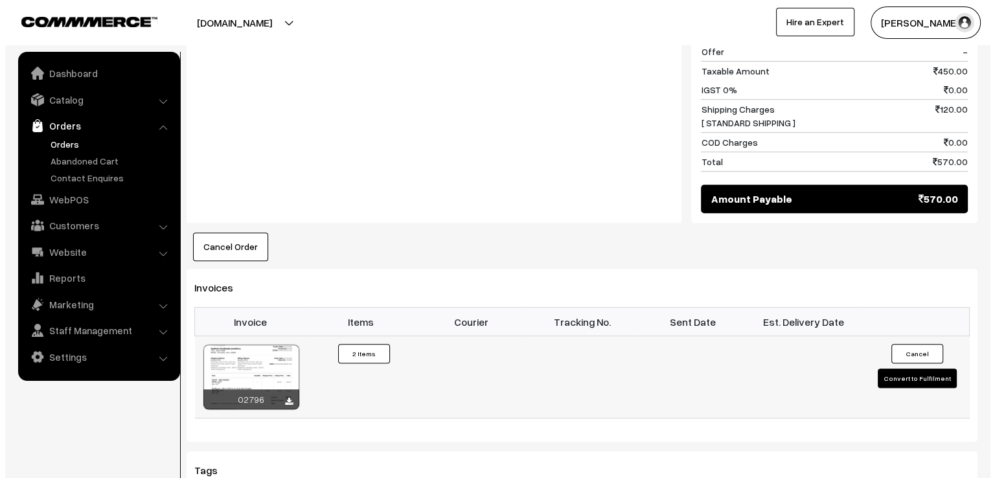
scroll to position [715, 0]
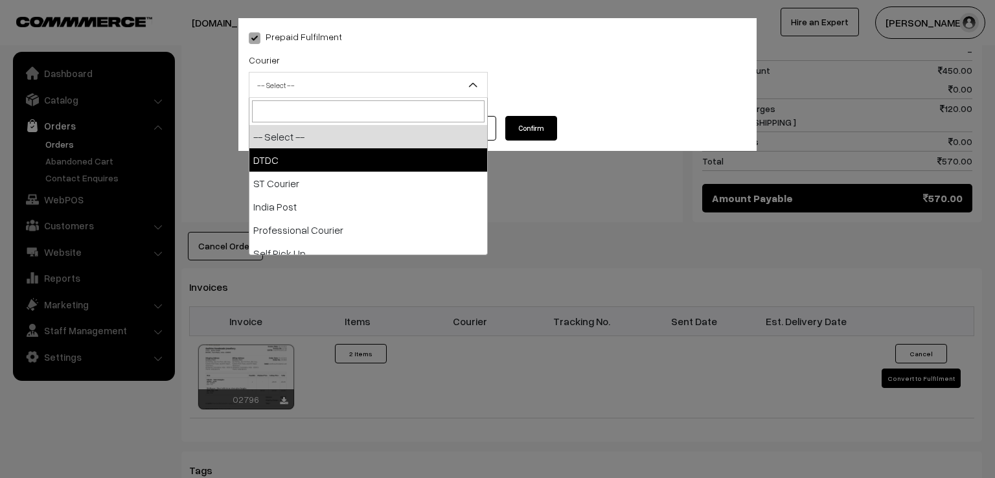
drag, startPoint x: 443, startPoint y: 84, endPoint x: 419, endPoint y: 153, distance: 72.7
select select "1"
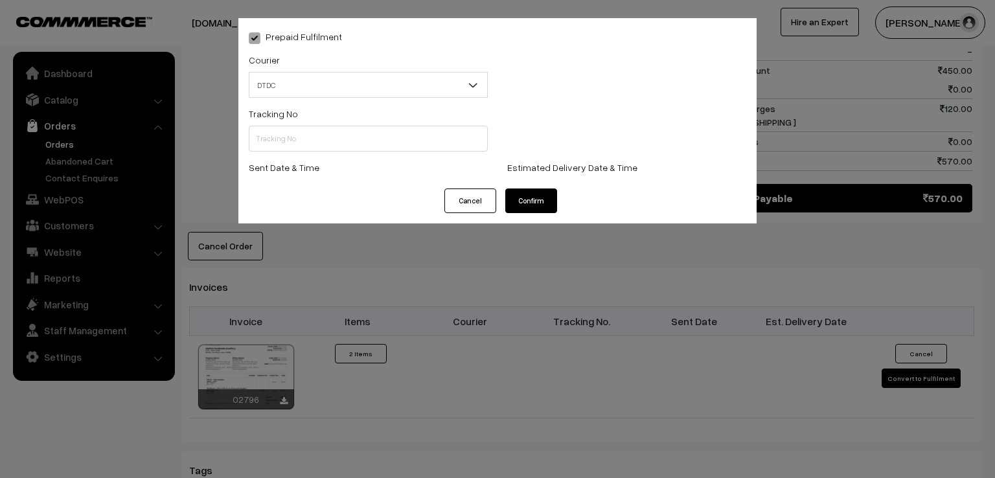
click at [419, 153] on div "Tracking No" at bounding box center [368, 133] width 259 height 54
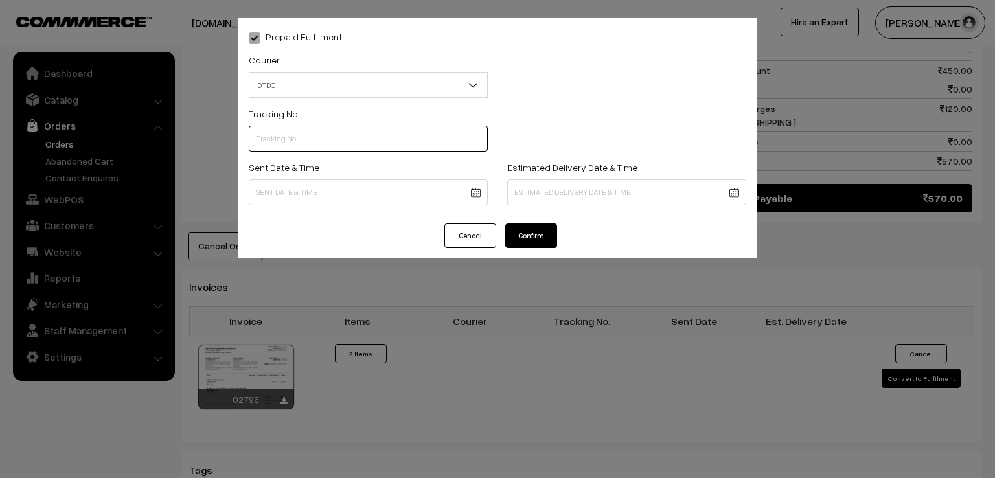
click at [408, 143] on input "text" at bounding box center [368, 139] width 239 height 26
type input "7D116413233"
click at [407, 188] on body "Thank you for showing interest. Our team will call you shortly. Close varnambya…" at bounding box center [497, 28] width 995 height 1486
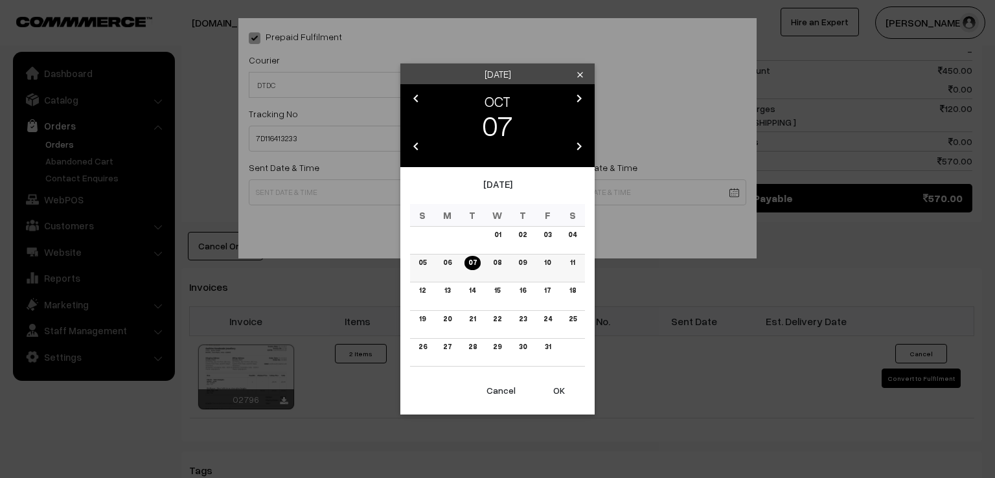
click at [446, 258] on link "06" at bounding box center [447, 263] width 16 height 14
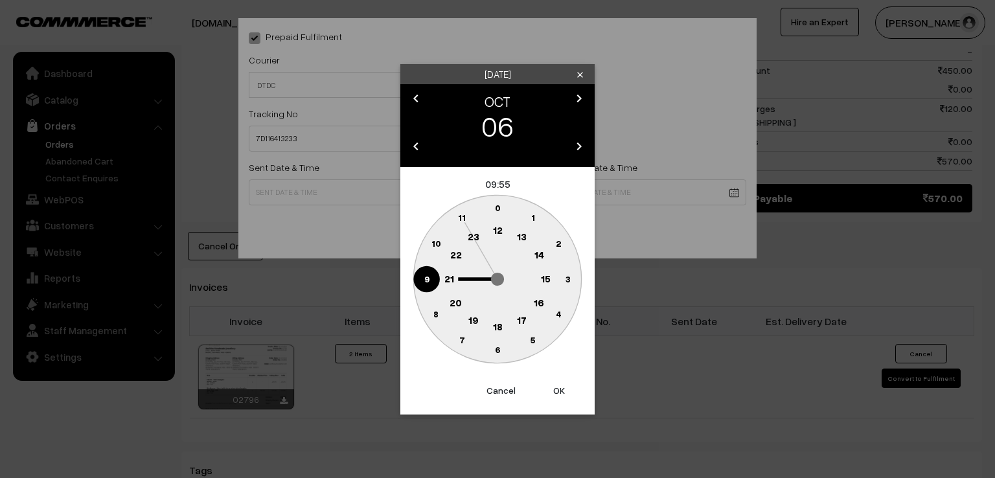
drag, startPoint x: 422, startPoint y: 279, endPoint x: 498, endPoint y: 209, distance: 102.7
click at [498, 209] on g "0 1 2 3 4 5 6 7 8 9 10 11 12 13 14 15 16 17 18 19 20 21 22 23" at bounding box center [497, 279] width 168 height 168
click at [498, 209] on text "0" at bounding box center [498, 207] width 6 height 11
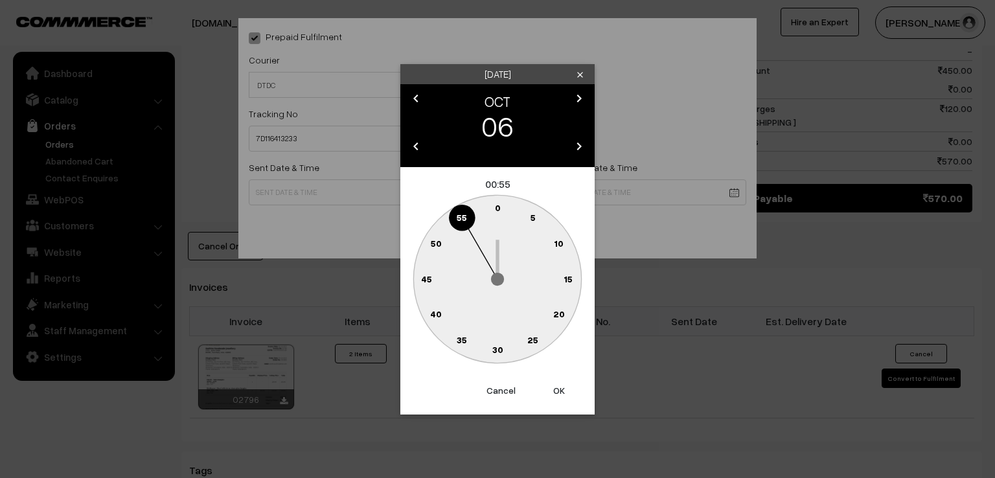
click at [334, 198] on div "Monday clear chevron_left OCT chevron_right 06 chevron_left 2025 chevron_right …" at bounding box center [497, 239] width 995 height 478
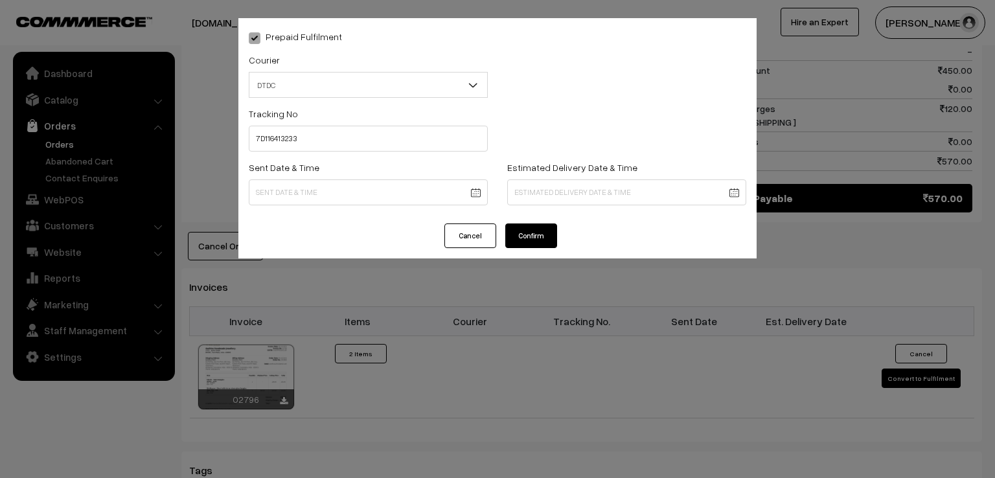
click at [383, 190] on body "Thank you for showing interest. Our team will call you shortly. Close [DOMAIN_N…" at bounding box center [497, 28] width 995 height 1486
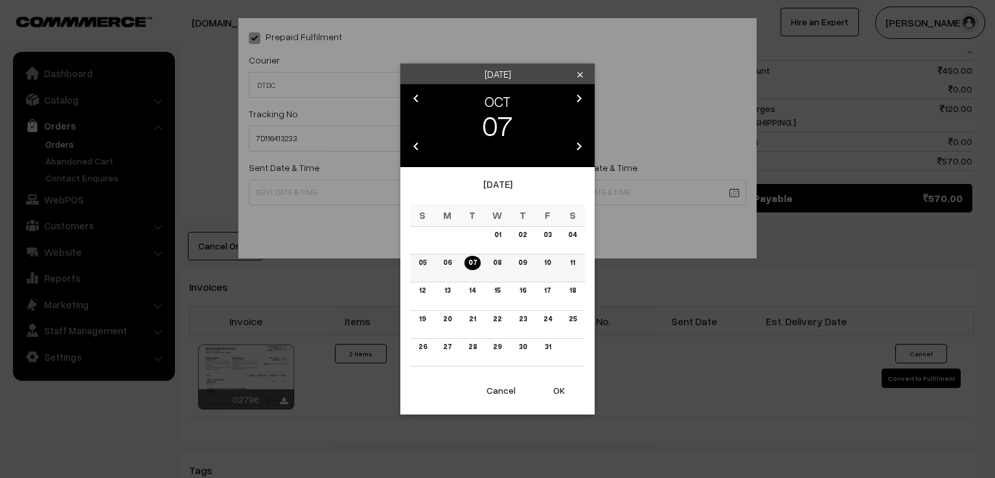
click at [452, 267] on link "06" at bounding box center [447, 263] width 16 height 14
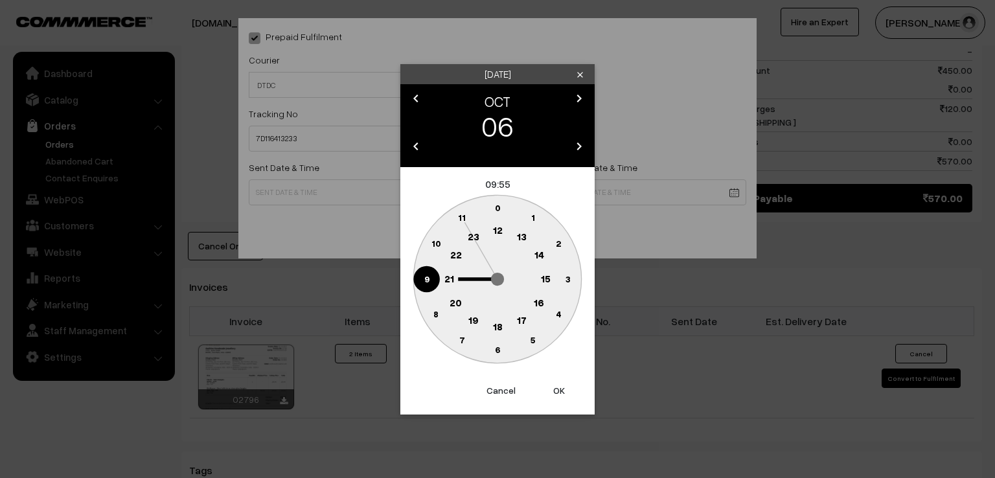
click at [425, 275] on text "9" at bounding box center [426, 278] width 5 height 11
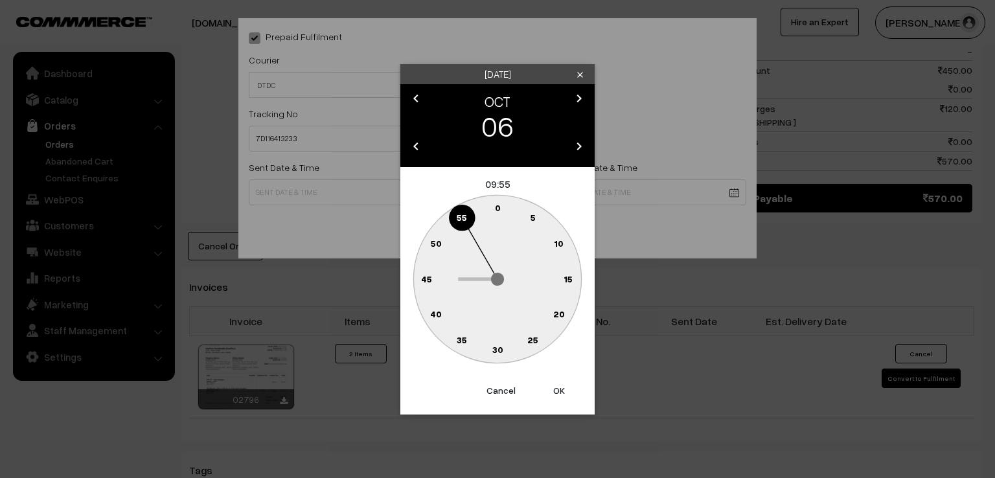
click at [500, 205] on text "0" at bounding box center [498, 207] width 6 height 11
type input "06-10-2025 09:00"
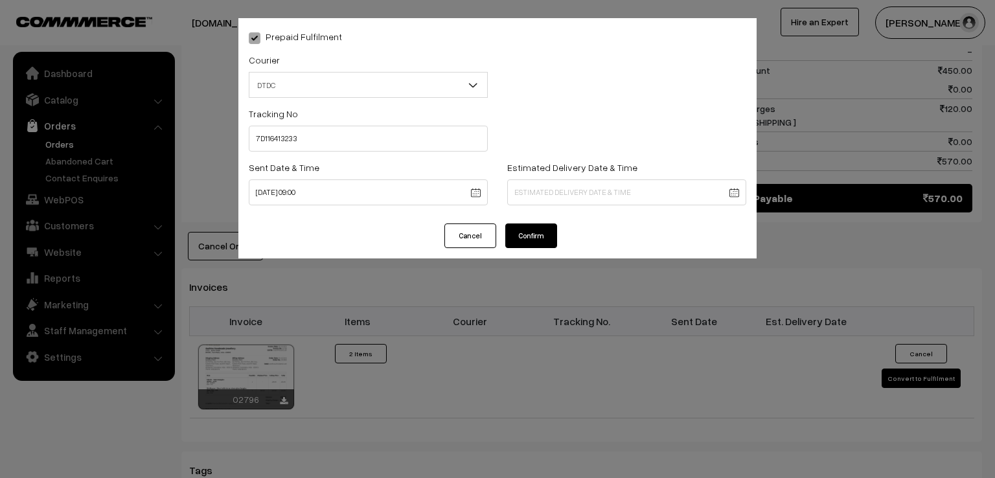
click at [518, 238] on button "Confirm" at bounding box center [531, 236] width 52 height 25
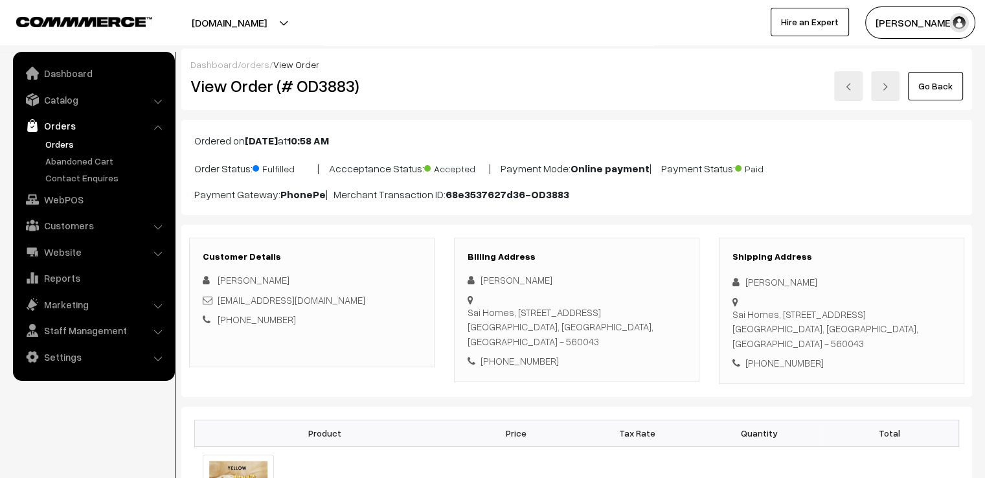
click at [938, 82] on link "Go Back" at bounding box center [935, 86] width 55 height 29
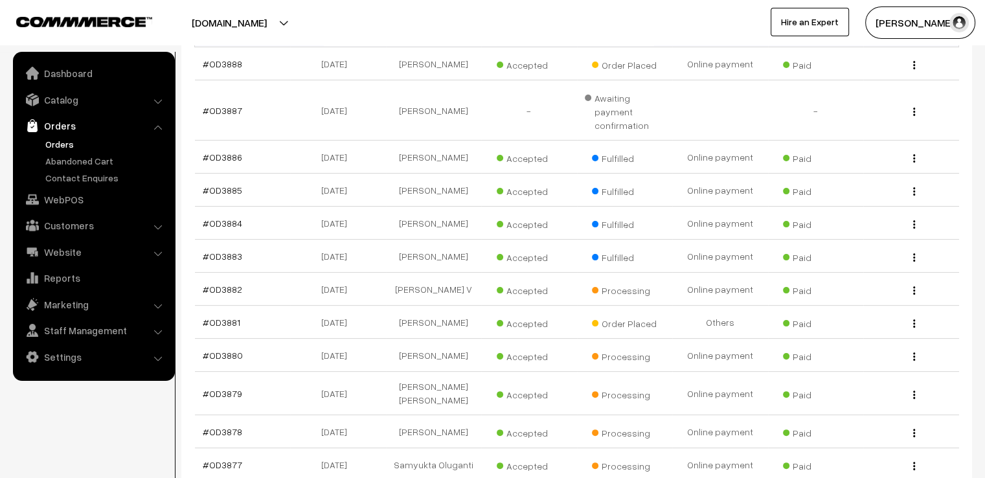
scroll to position [285, 0]
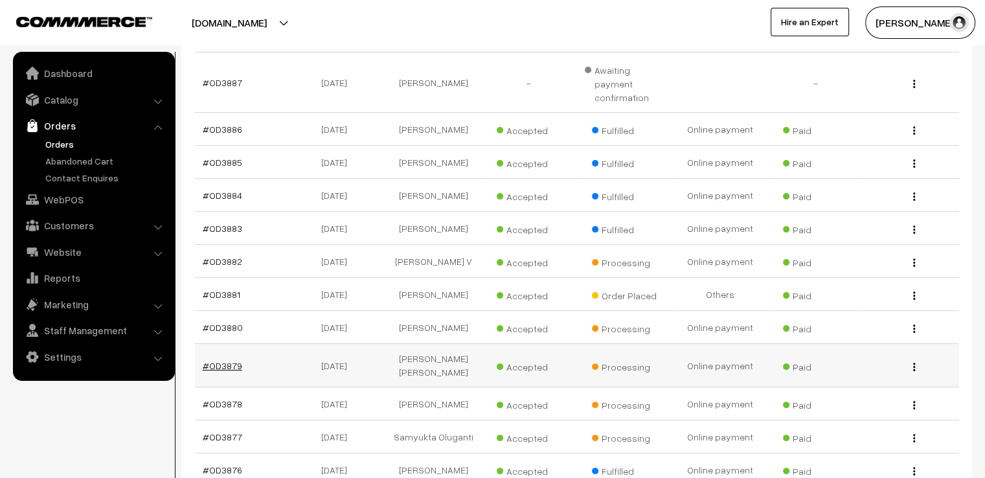
click at [224, 360] on link "#OD3879" at bounding box center [223, 365] width 40 height 11
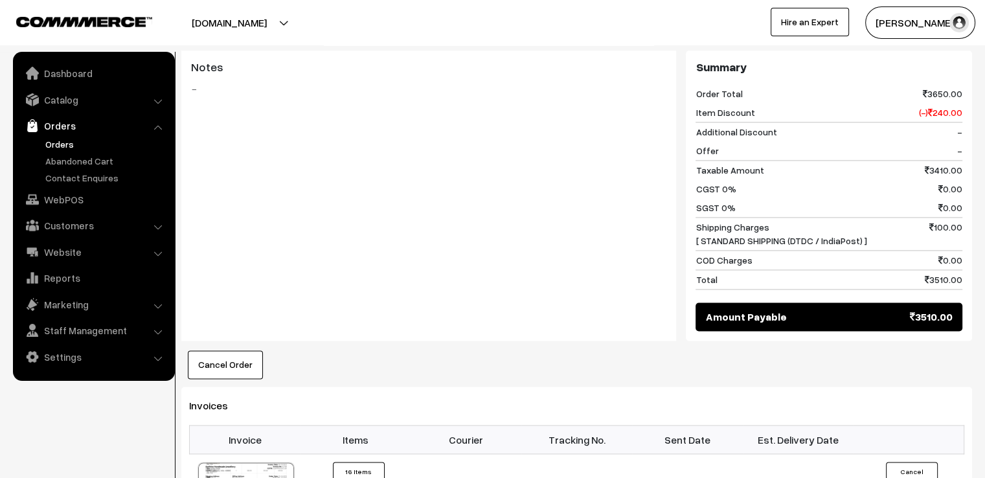
scroll to position [1830, 0]
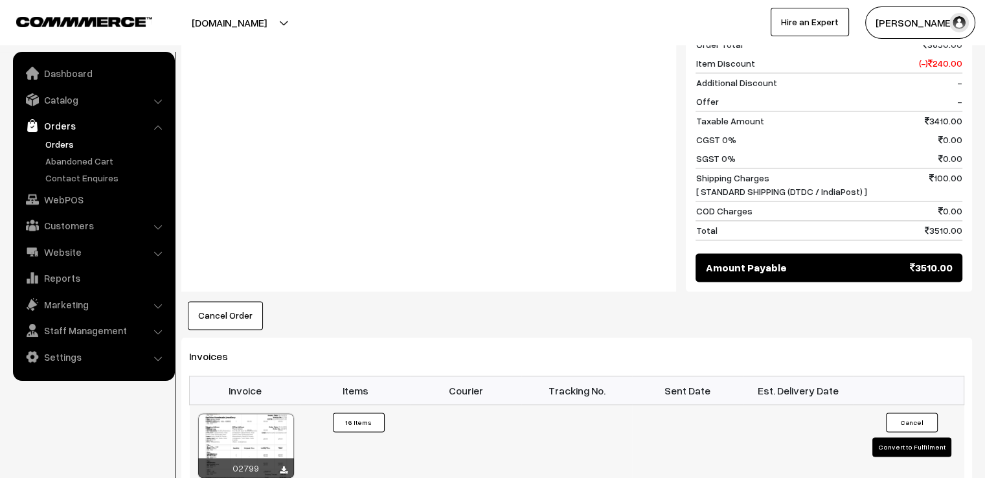
click at [896, 437] on button "Convert to Fulfilment" at bounding box center [912, 446] width 79 height 19
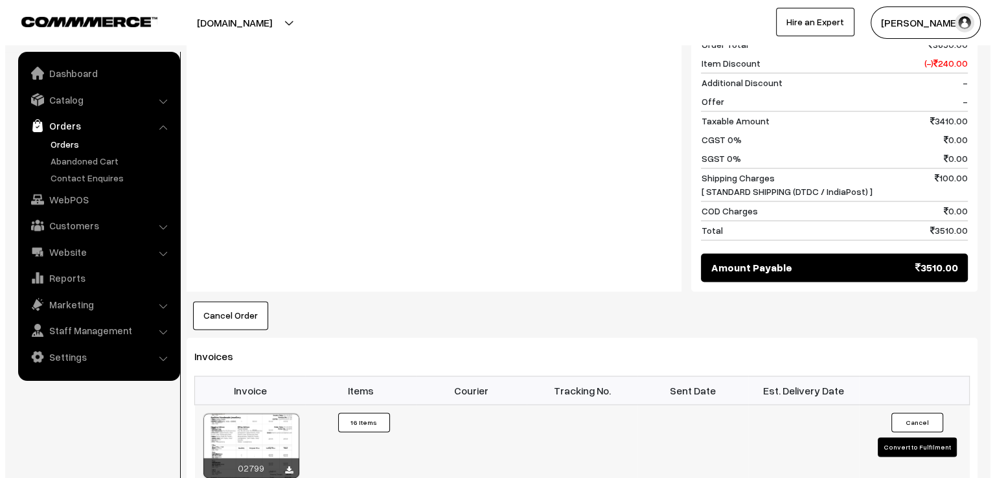
scroll to position [1846, 0]
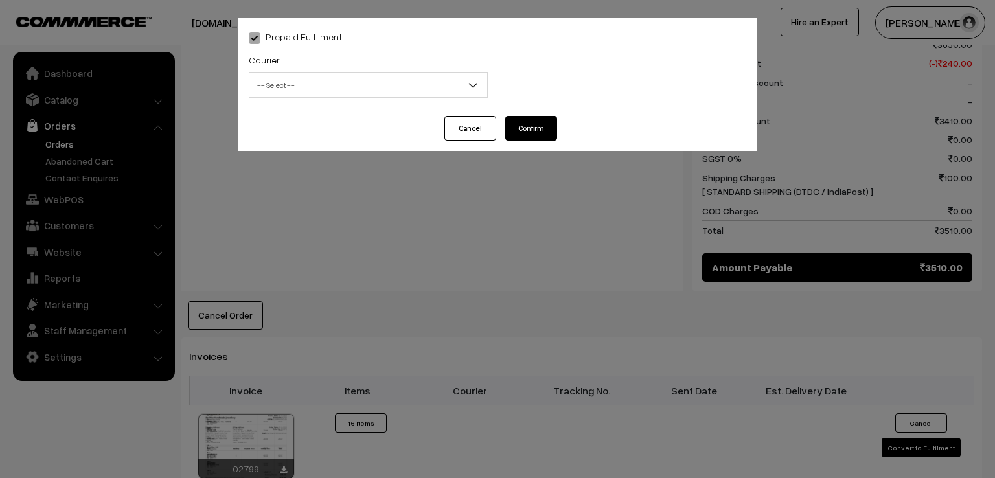
click at [347, 90] on span "-- Select --" at bounding box center [368, 85] width 238 height 23
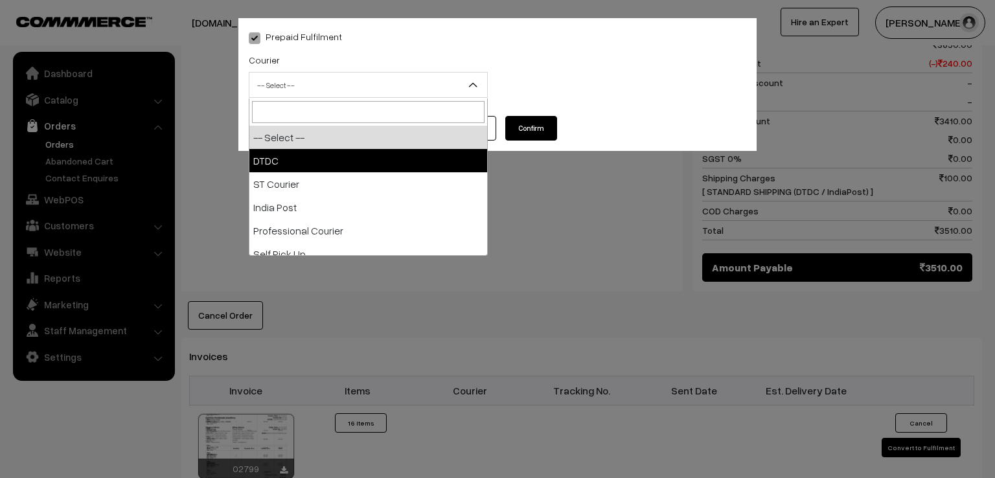
select select "1"
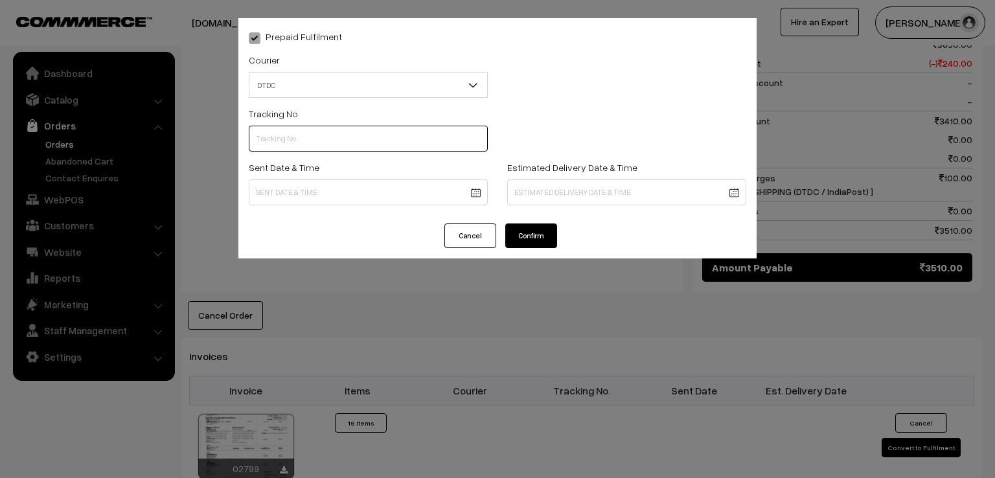
click at [306, 142] on input "text" at bounding box center [368, 139] width 239 height 26
type input "D1007777693"
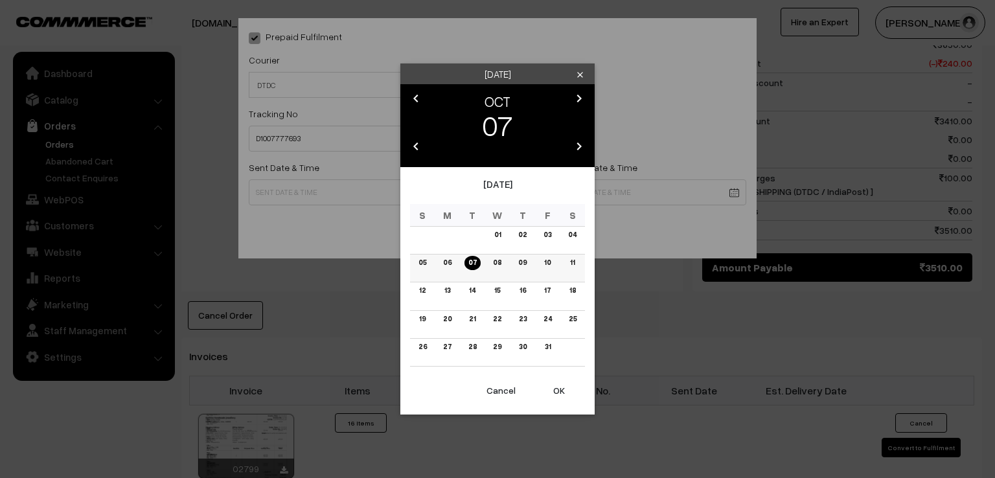
click at [446, 270] on td "06" at bounding box center [447, 269] width 25 height 28
click at [447, 265] on link "06" at bounding box center [447, 263] width 16 height 14
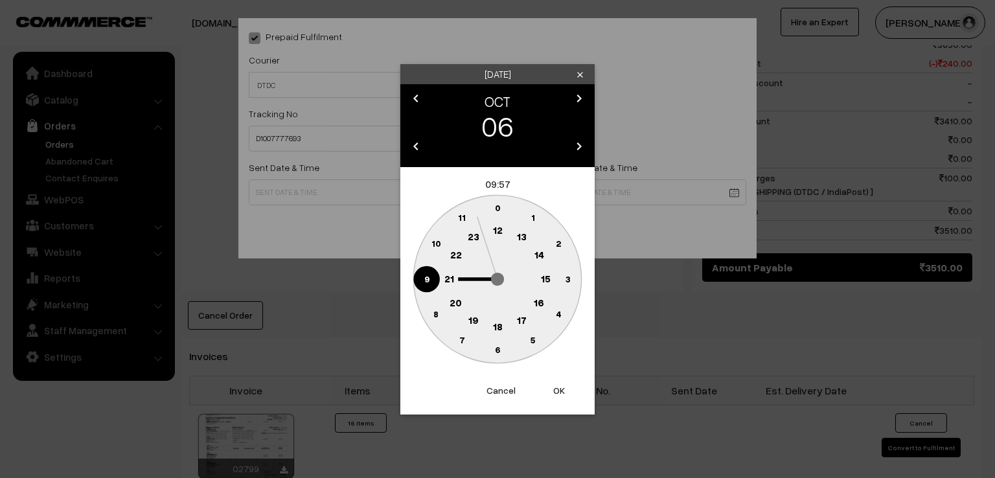
click at [424, 284] on circle at bounding box center [426, 279] width 27 height 27
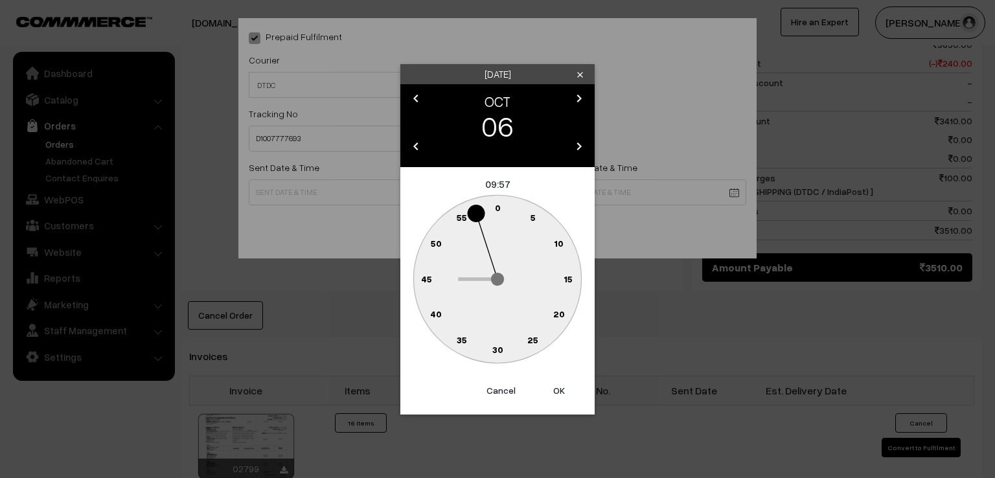
click at [496, 206] on text "0" at bounding box center [498, 207] width 6 height 11
type input "[DATE] 09:00"
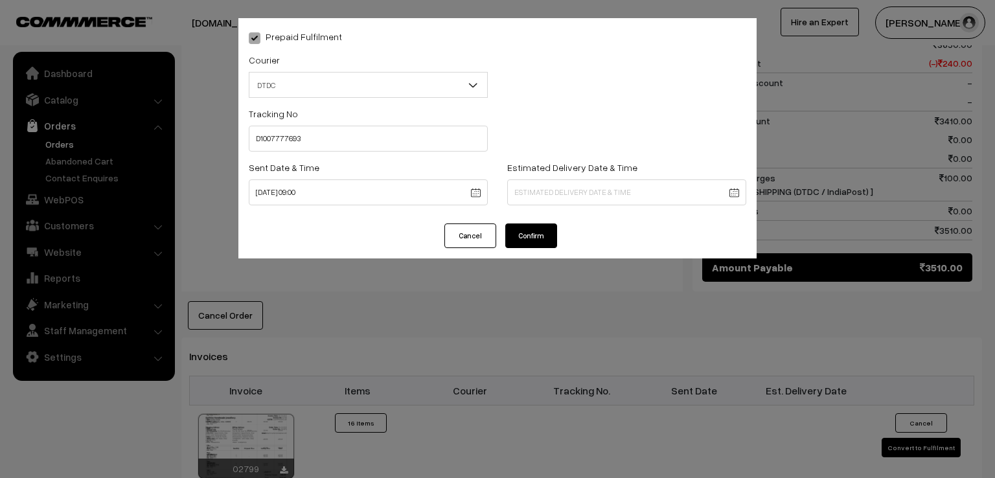
click at [531, 241] on button "Confirm" at bounding box center [531, 236] width 52 height 25
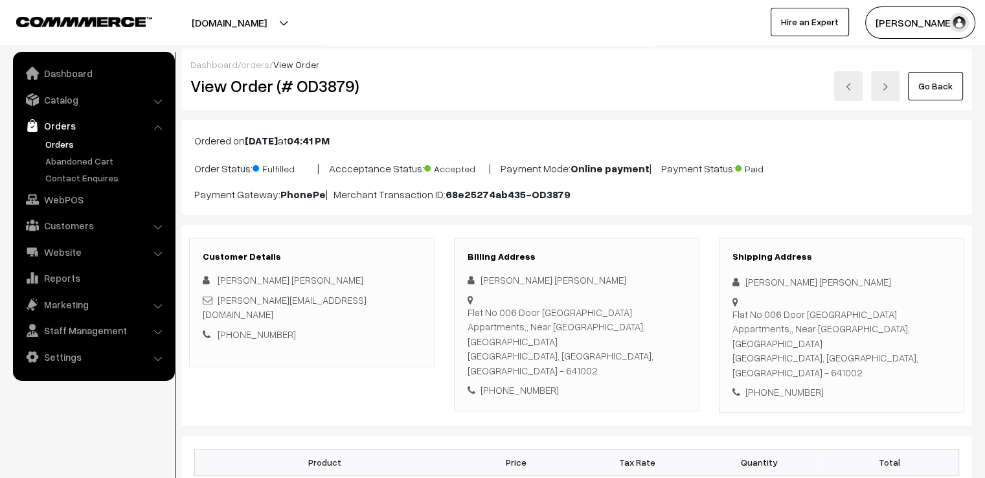
click at [936, 87] on link "Go Back" at bounding box center [935, 86] width 55 height 29
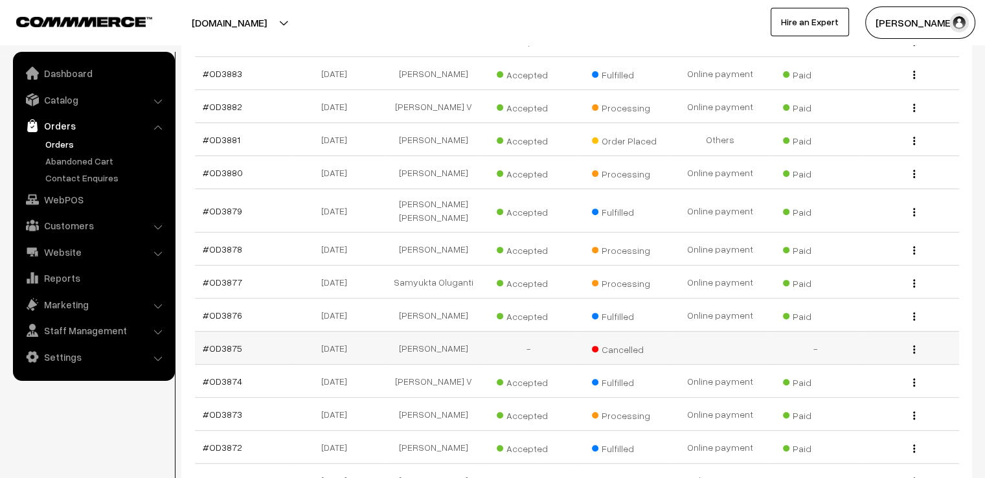
scroll to position [441, 0]
click at [229, 408] on link "#OD3873" at bounding box center [223, 413] width 40 height 11
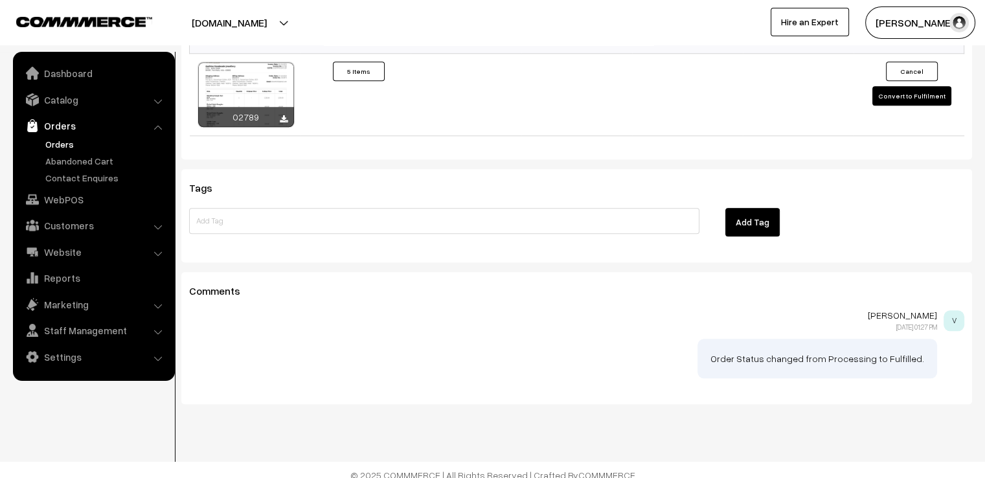
scroll to position [1265, 0]
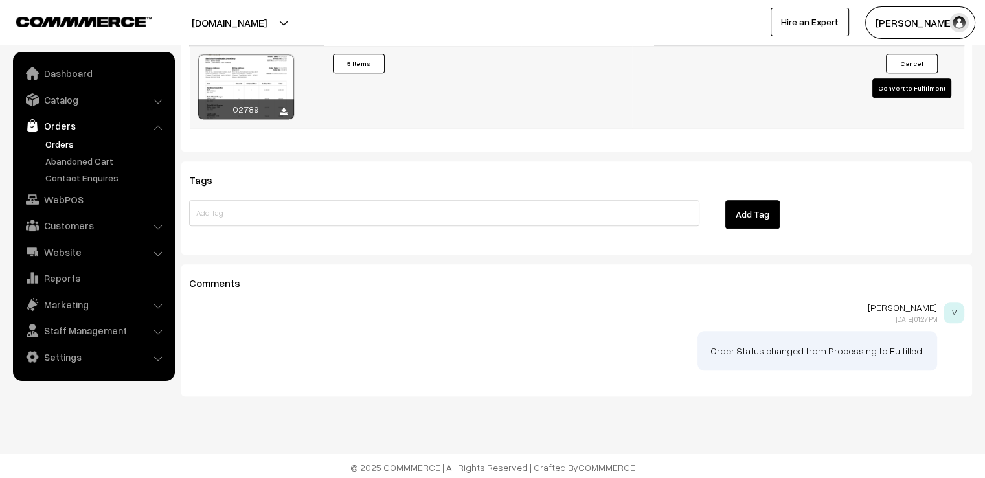
click at [904, 86] on button "Convert to Fulfilment" at bounding box center [912, 87] width 79 height 19
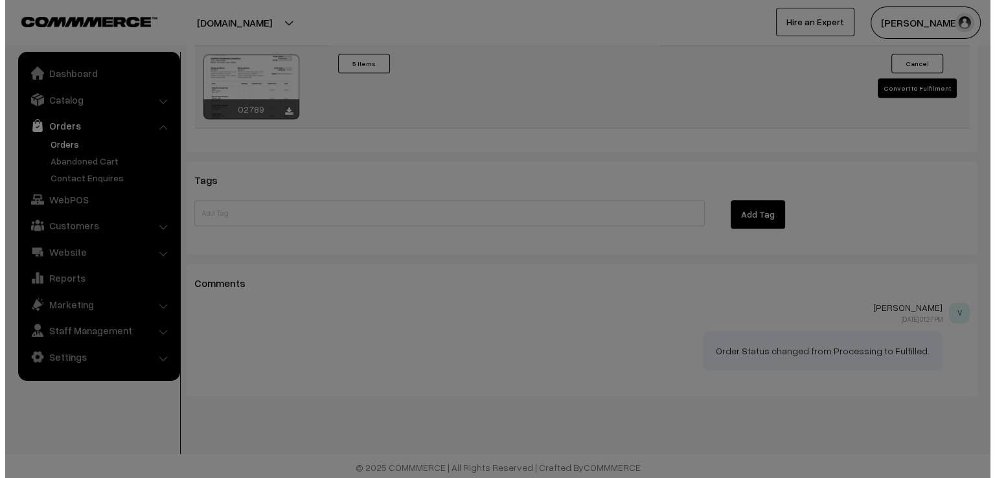
scroll to position [1270, 0]
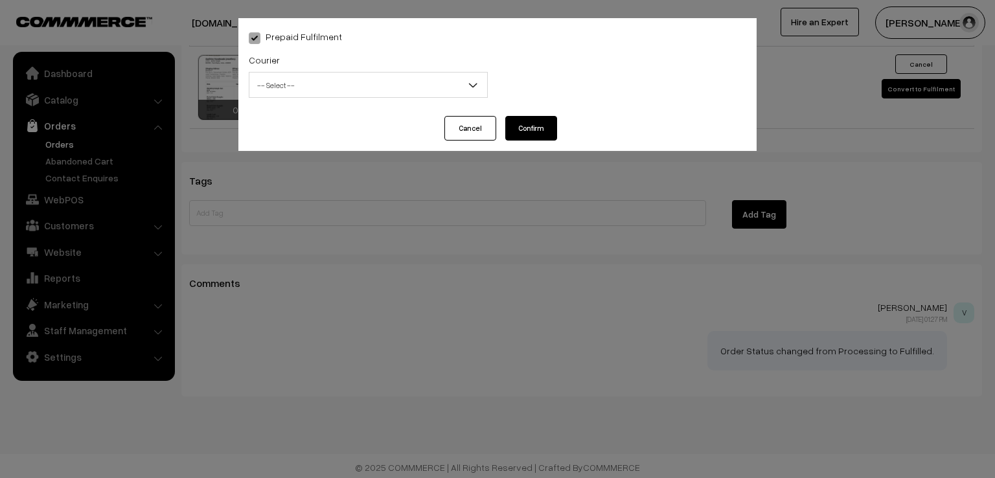
click at [463, 81] on span "-- Select --" at bounding box center [368, 85] width 238 height 23
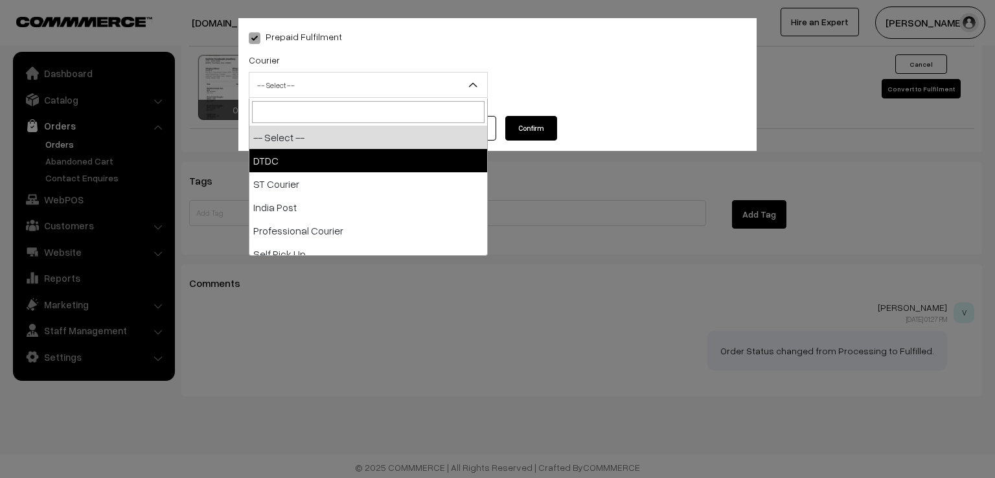
select select "1"
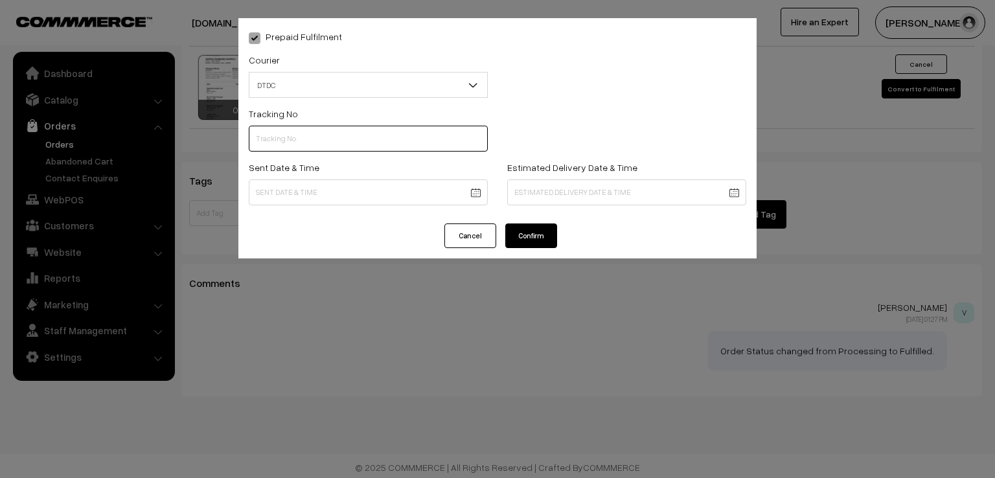
click at [332, 151] on input "text" at bounding box center [368, 139] width 239 height 26
type input "D1007777694"
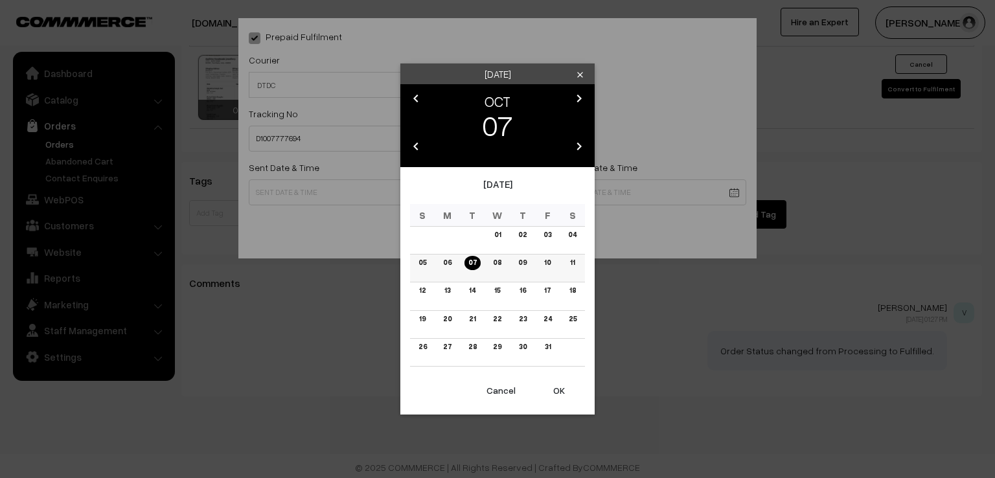
click at [445, 268] on link "06" at bounding box center [447, 263] width 16 height 14
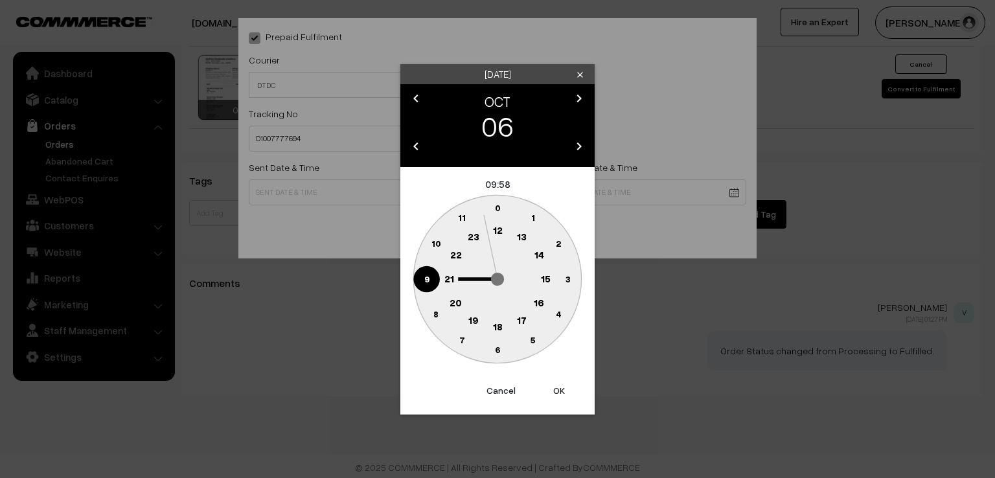
click at [423, 273] on circle at bounding box center [426, 279] width 27 height 27
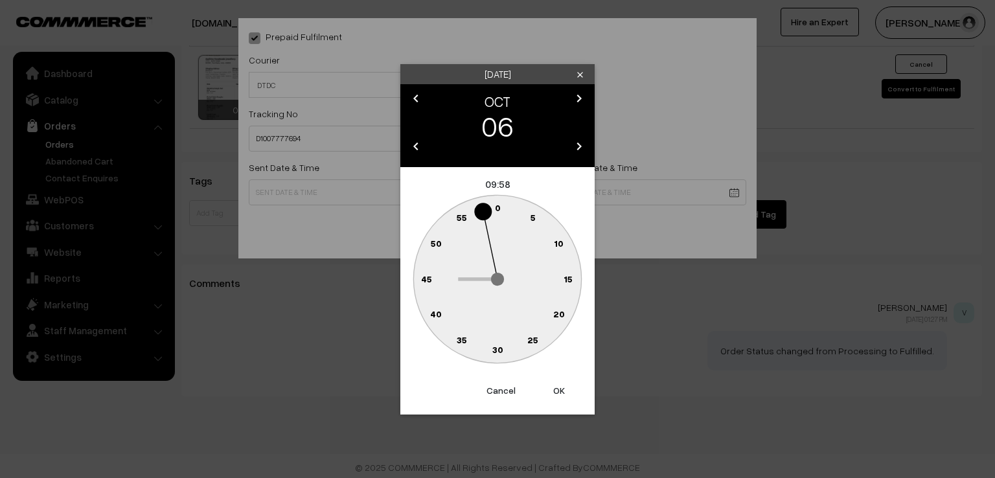
click at [498, 208] on text "0" at bounding box center [498, 207] width 6 height 11
type input "06-10-2025 09:00"
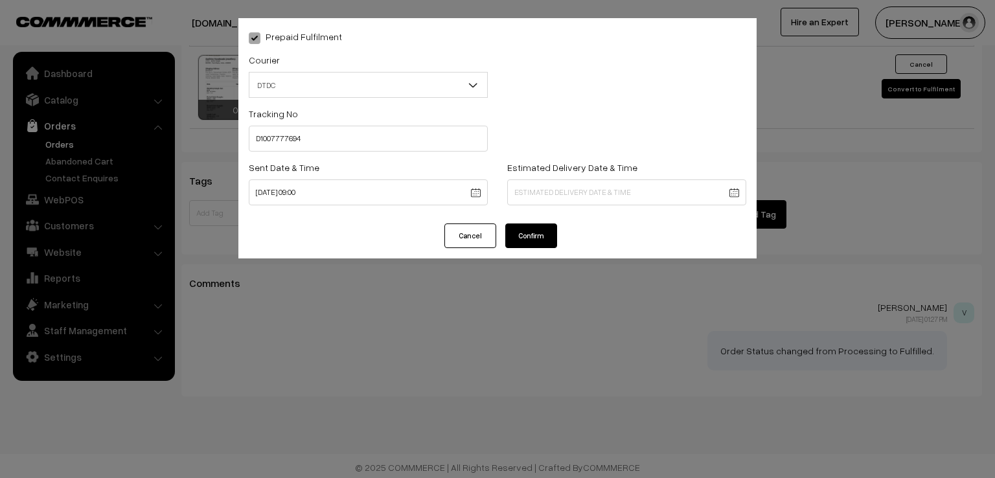
click at [522, 231] on button "Confirm" at bounding box center [531, 236] width 52 height 25
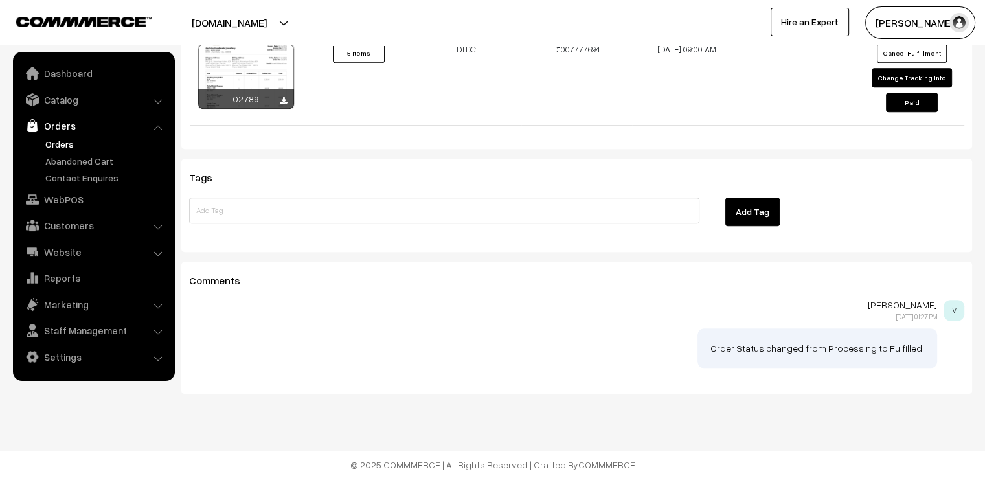
scroll to position [1265, 0]
